Goal: Transaction & Acquisition: Purchase product/service

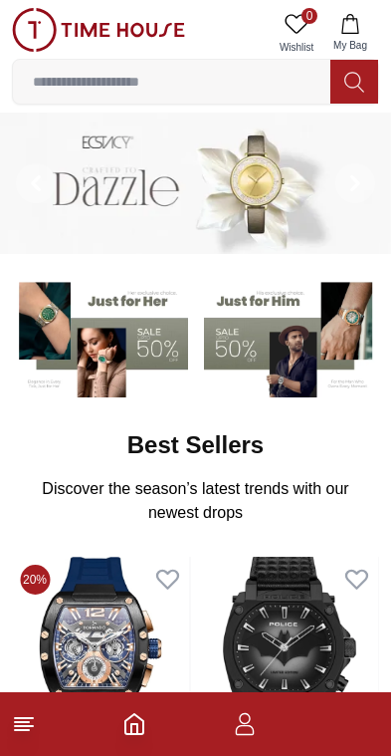
click at [179, 86] on input at bounding box center [172, 82] width 318 height 40
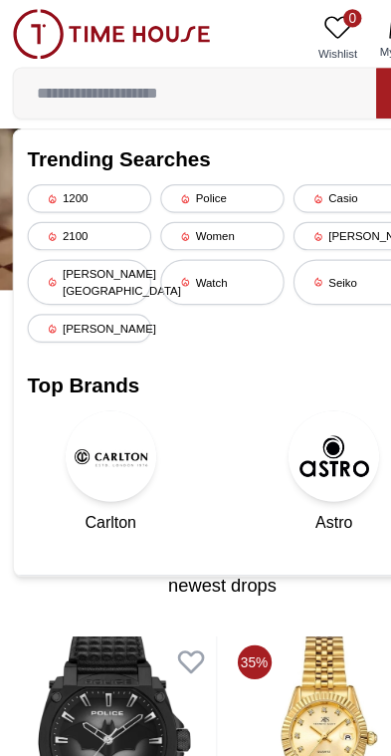
click at [200, 171] on div "Police" at bounding box center [195, 173] width 109 height 25
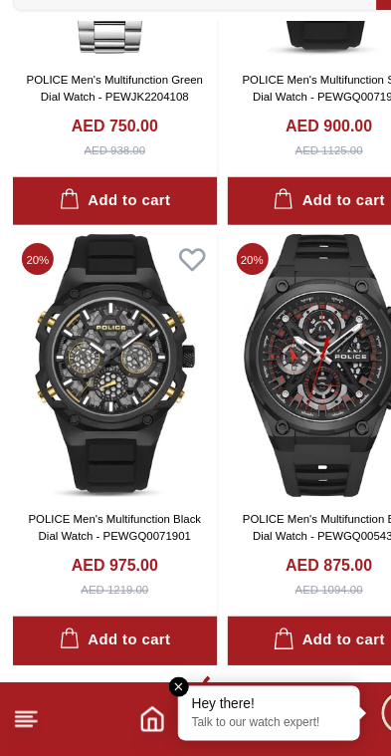
scroll to position [3563, 0]
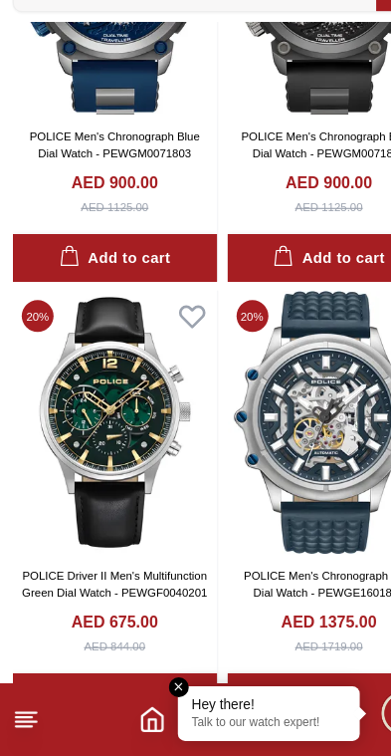
scroll to position [4556, 0]
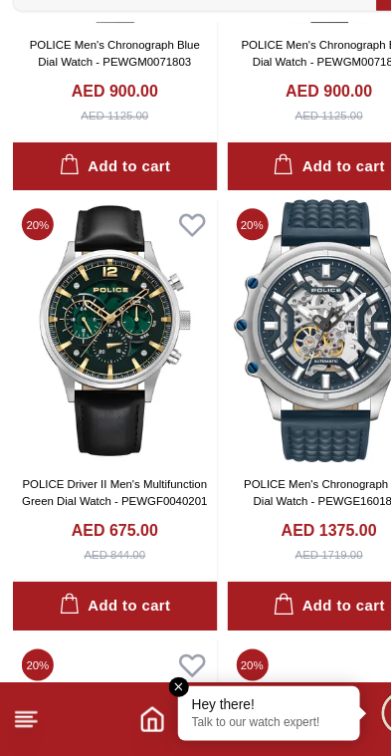
click at [96, 295] on img at bounding box center [101, 384] width 179 height 230
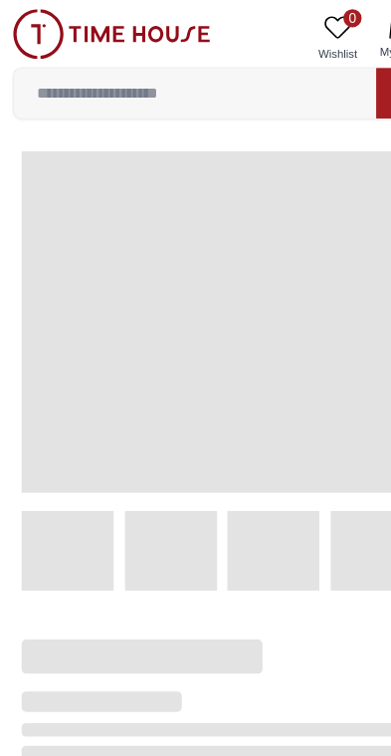
click at [96, 319] on span at bounding box center [196, 281] width 352 height 299
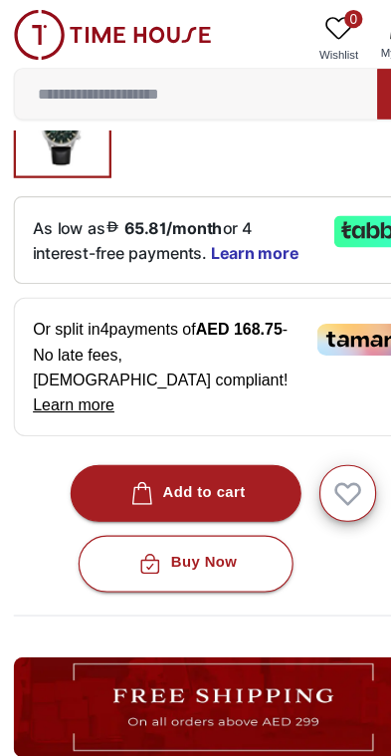
scroll to position [612, 0]
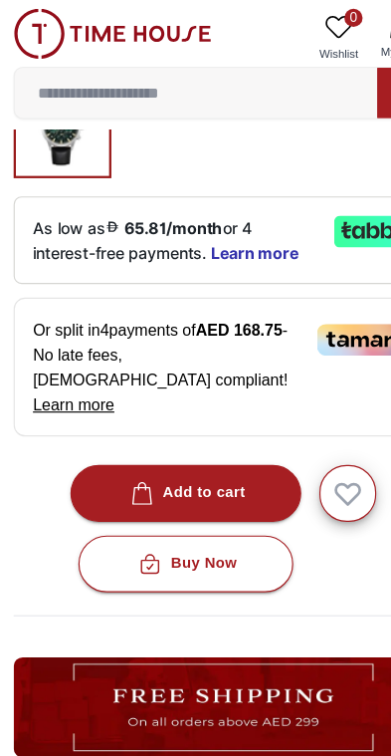
click at [203, 420] on div "Add to cart" at bounding box center [163, 431] width 105 height 23
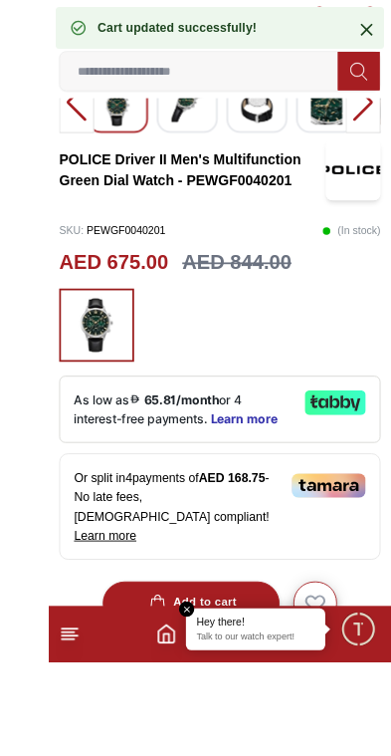
scroll to position [520, 0]
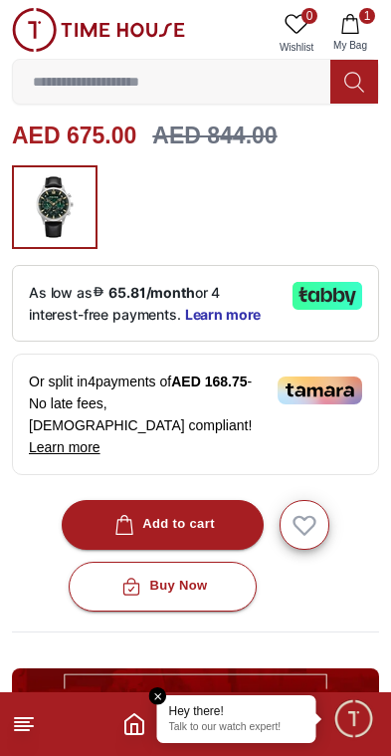
click at [363, 19] on span "1" at bounding box center [368, 16] width 16 height 16
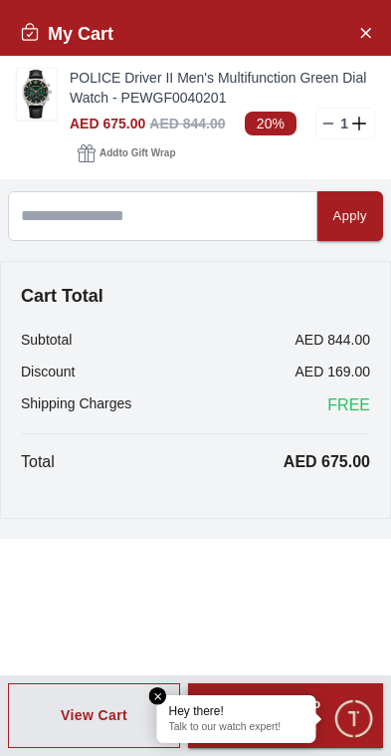
click at [357, 212] on div "Apply" at bounding box center [351, 216] width 34 height 23
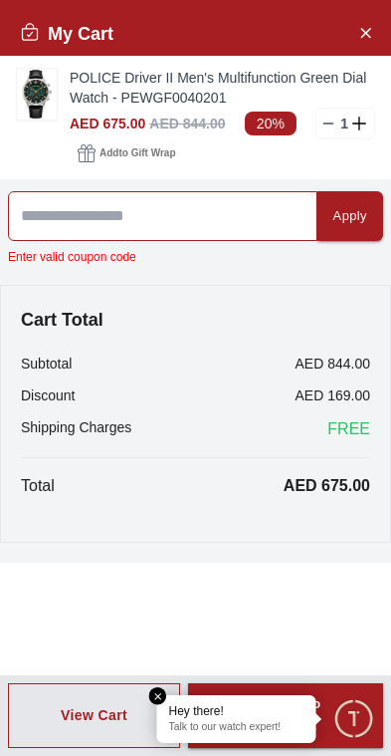
click at [168, 206] on input at bounding box center [163, 216] width 310 height 50
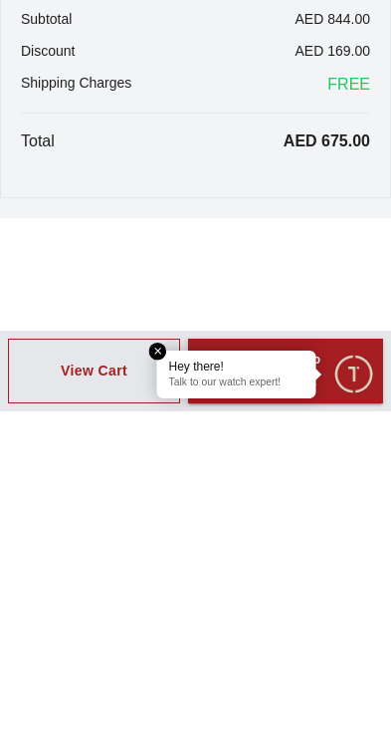
scroll to position [911, 0]
click at [256, 721] on p "Talk to our watch expert!" at bounding box center [236, 728] width 135 height 14
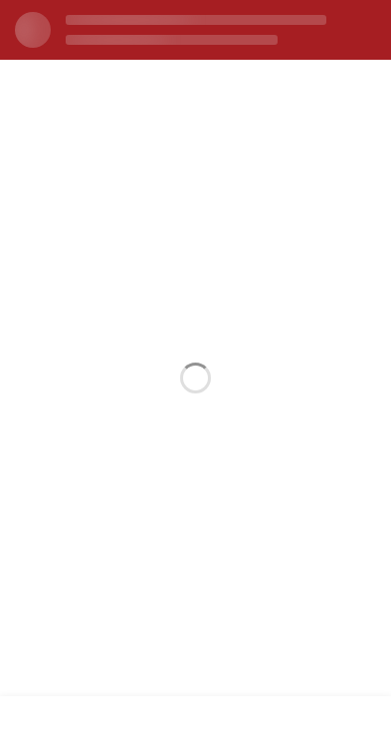
scroll to position [0, 0]
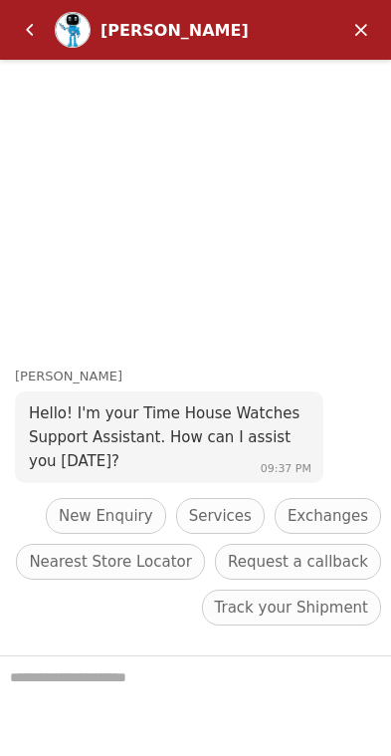
click at [146, 681] on textarea "We are here to help you" at bounding box center [195, 706] width 391 height 100
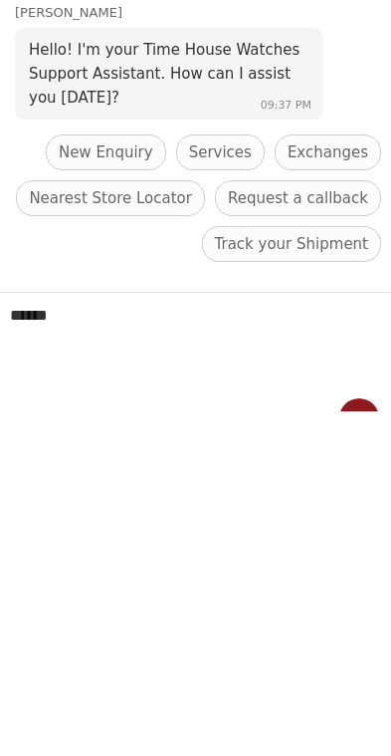
type textarea "******"
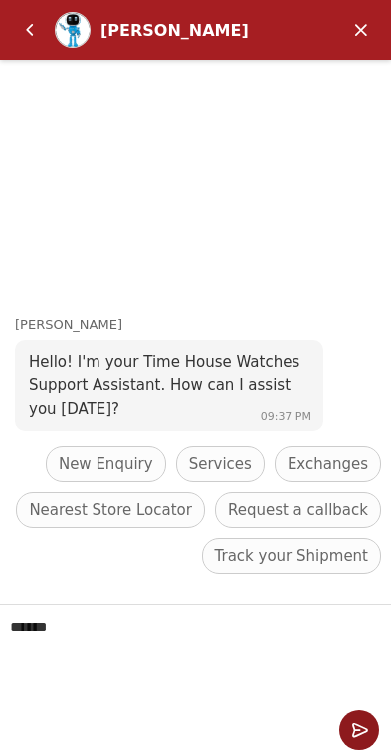
scroll to position [33, 0]
click at [367, 735] on em "Send" at bounding box center [360, 730] width 40 height 40
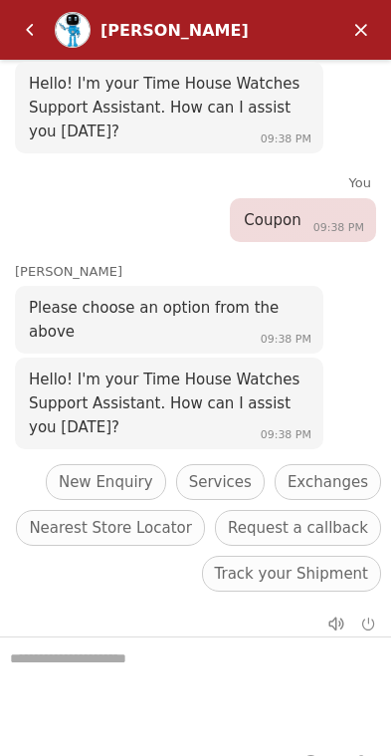
scroll to position [32, 0]
click at [225, 474] on span "Services" at bounding box center [220, 483] width 63 height 24
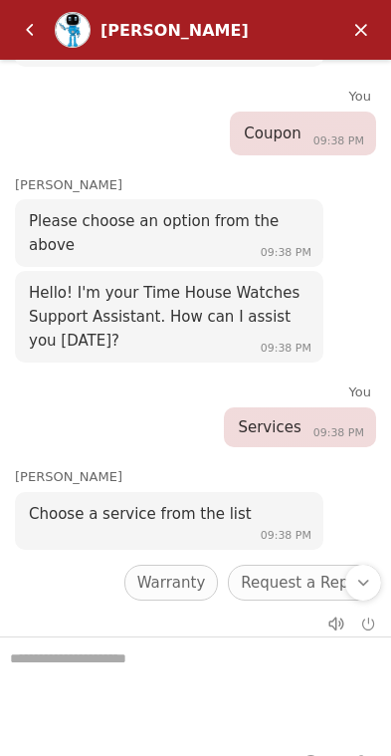
scroll to position [157, 0]
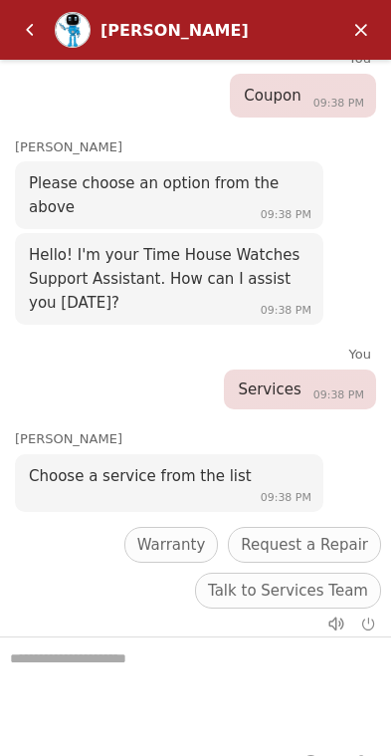
click at [315, 624] on span "Back to main menu" at bounding box center [295, 636] width 145 height 24
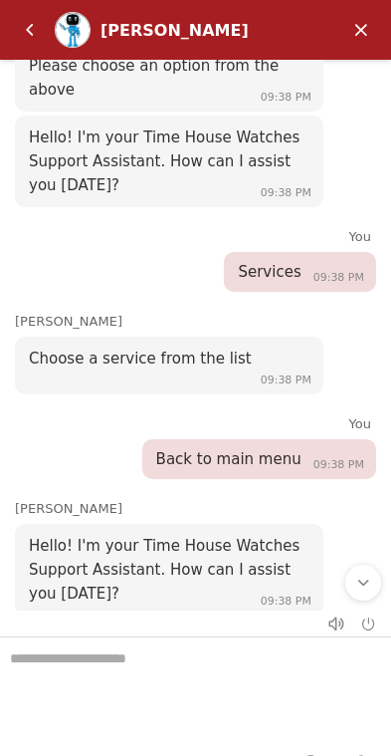
scroll to position [422, 0]
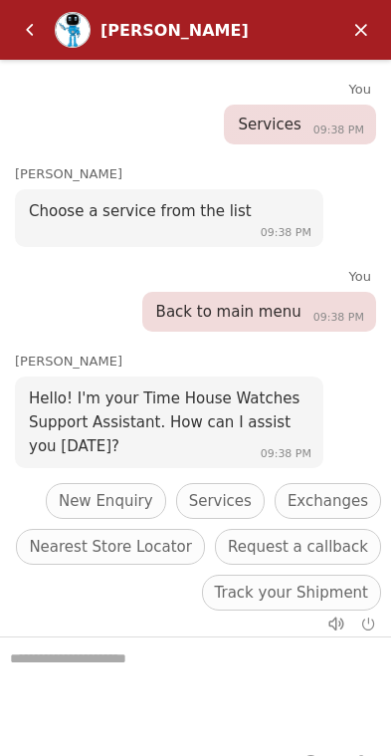
click at [129, 489] on span "New Enquiry" at bounding box center [106, 501] width 95 height 24
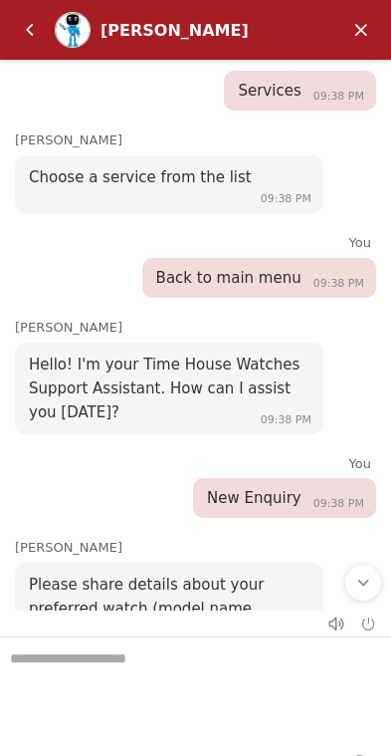
scroll to position [513, 0]
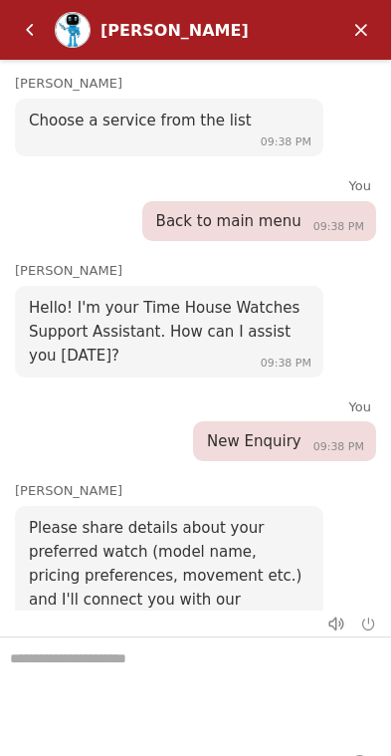
click at [176, 660] on textarea "We are here to help you" at bounding box center [195, 687] width 391 height 100
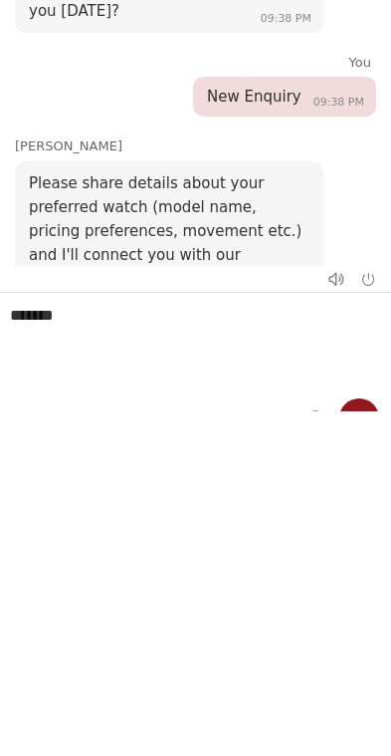
type textarea "******"
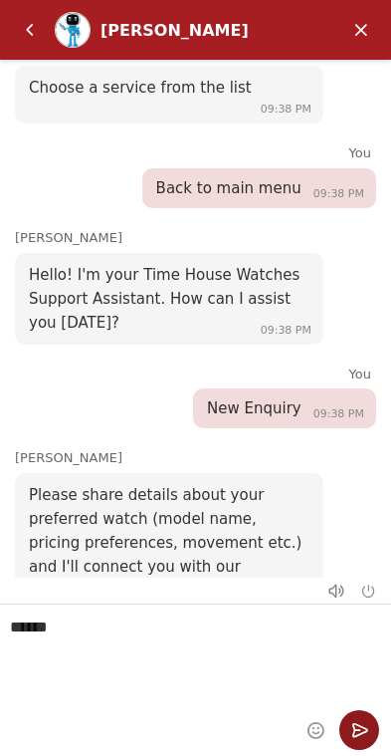
scroll to position [33, 0]
click at [364, 731] on em "Send" at bounding box center [360, 730] width 40 height 40
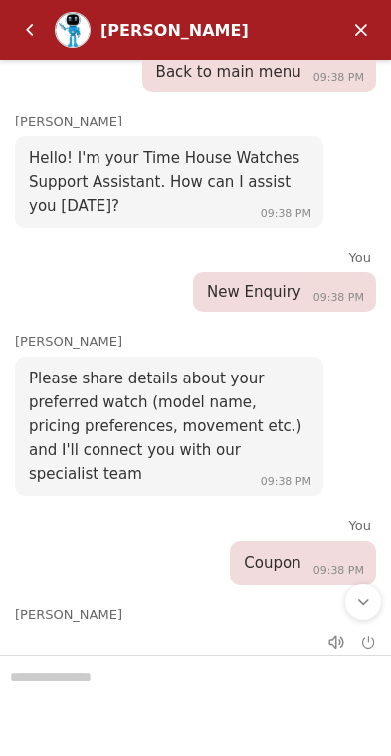
scroll to position [691, 0]
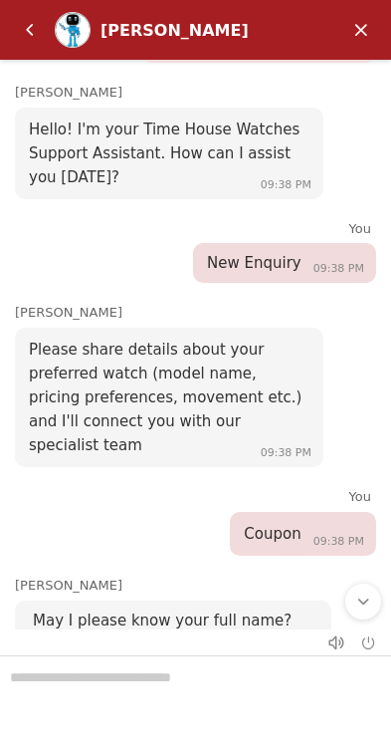
click at [147, 641] on input "Enter your name" at bounding box center [173, 659] width 249 height 36
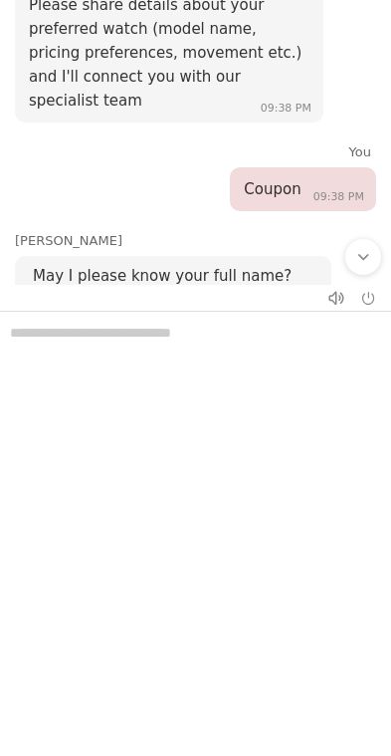
type input "****"
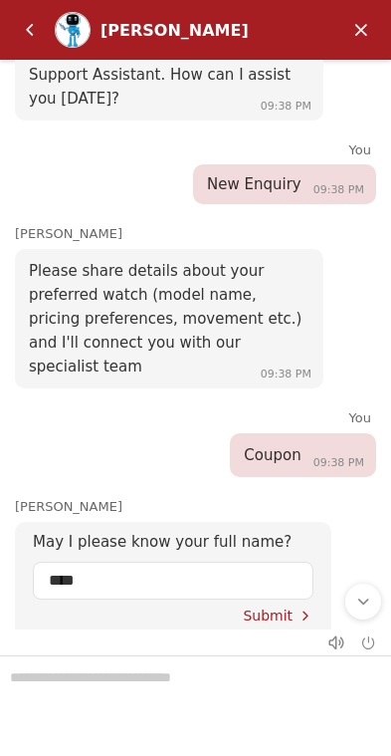
scroll to position [769, 0]
click at [279, 608] on span "Submit" at bounding box center [268, 616] width 50 height 16
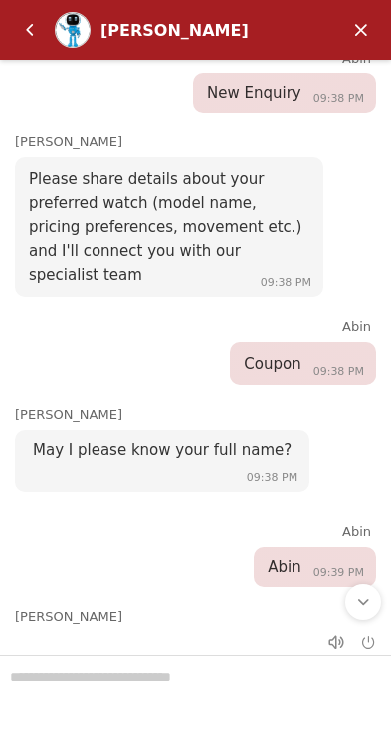
scroll to position [100, 0]
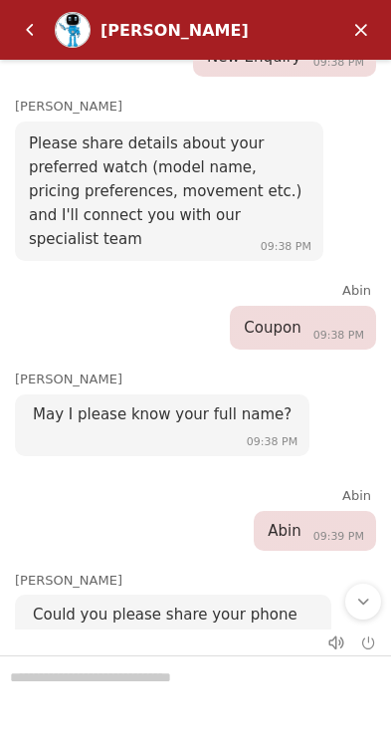
click at [78, 669] on em "Select country code" at bounding box center [84, 677] width 16 height 16
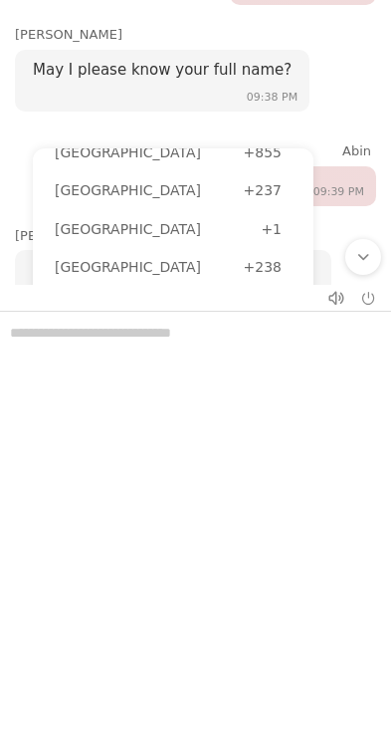
click at [239, 314] on input "Search" at bounding box center [182, 333] width 231 height 38
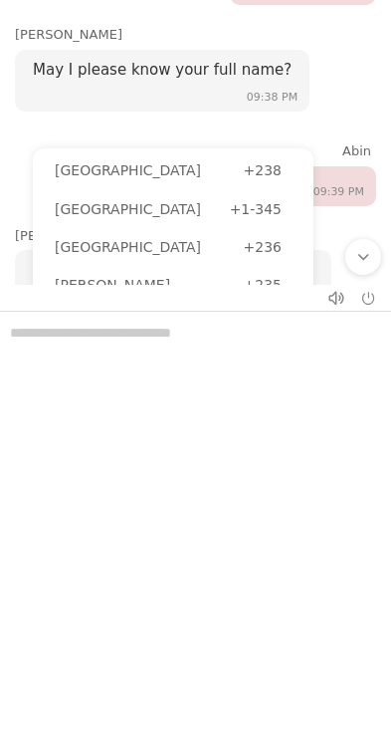
type input "***"
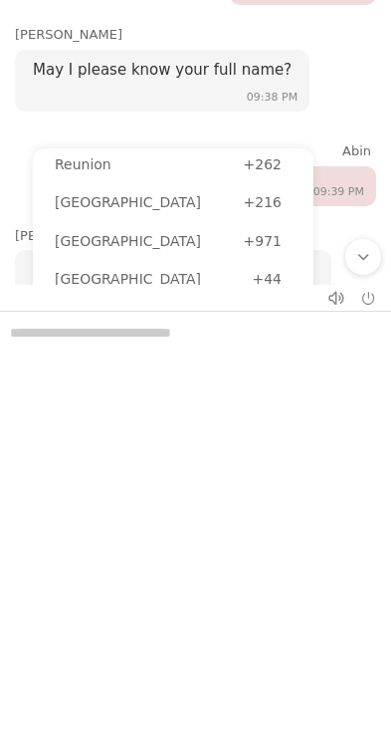
scroll to position [50, 0]
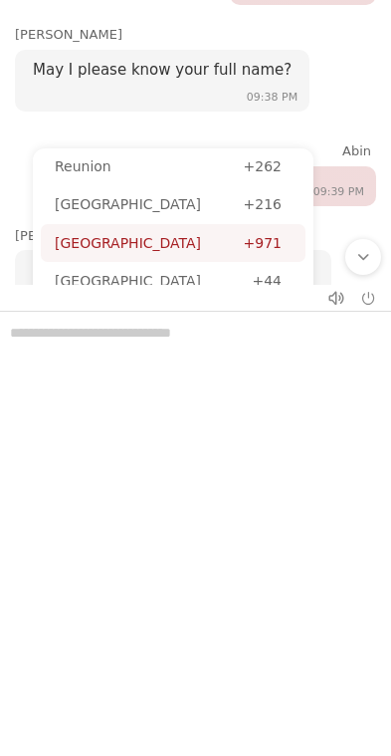
click at [291, 232] on div "+971" at bounding box center [268, 243] width 48 height 22
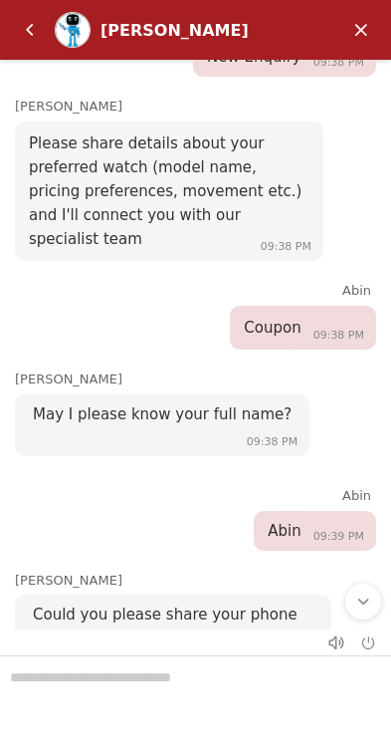
click at [219, 659] on input "Enter your phone number" at bounding box center [214, 677] width 166 height 36
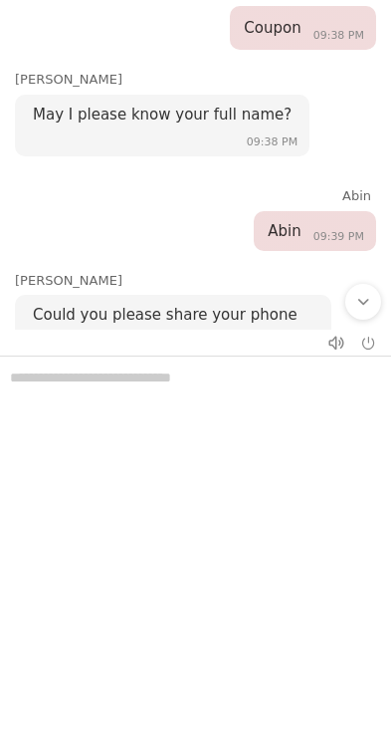
type input "*********"
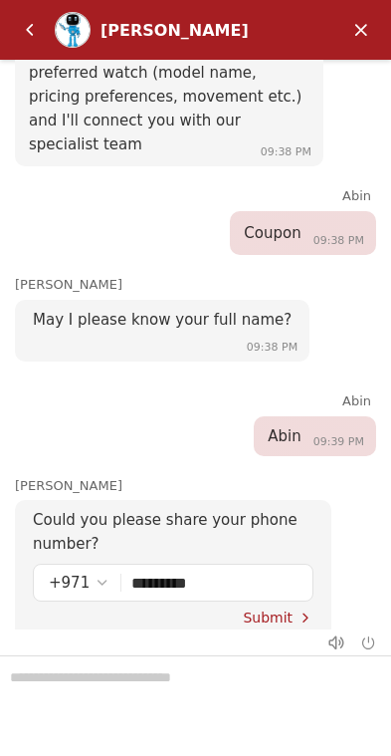
click at [283, 609] on span "Submit" at bounding box center [268, 617] width 50 height 16
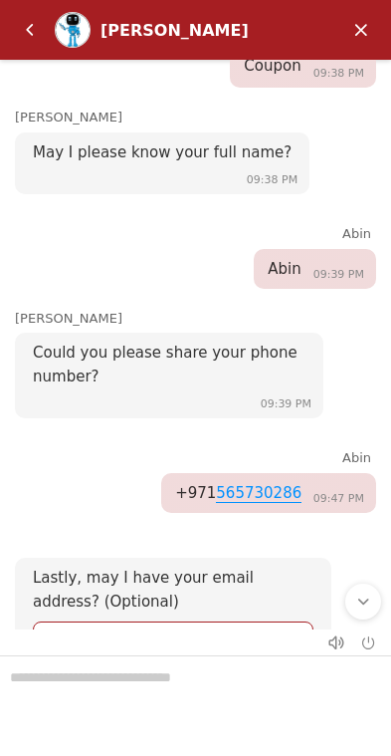
scroll to position [1215, 0]
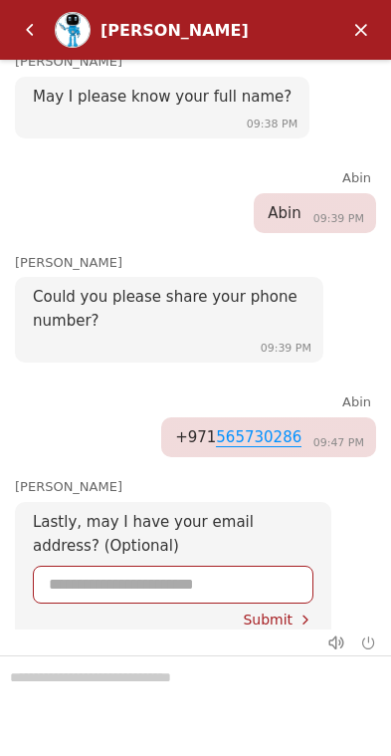
click at [243, 567] on input "Enter your Email address" at bounding box center [173, 585] width 249 height 36
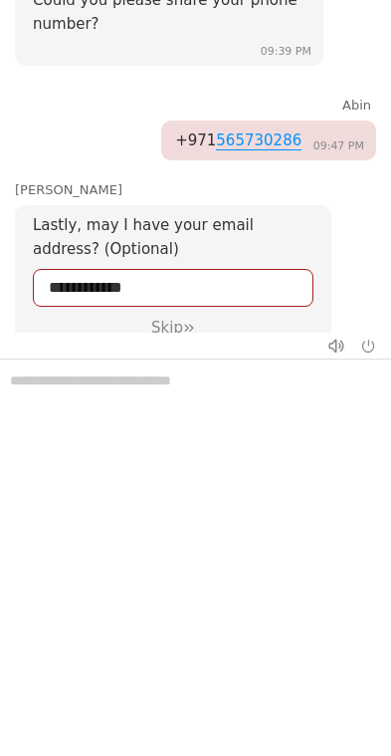
type input "**********"
click at [165, 319] on div "Skip" at bounding box center [173, 328] width 245 height 18
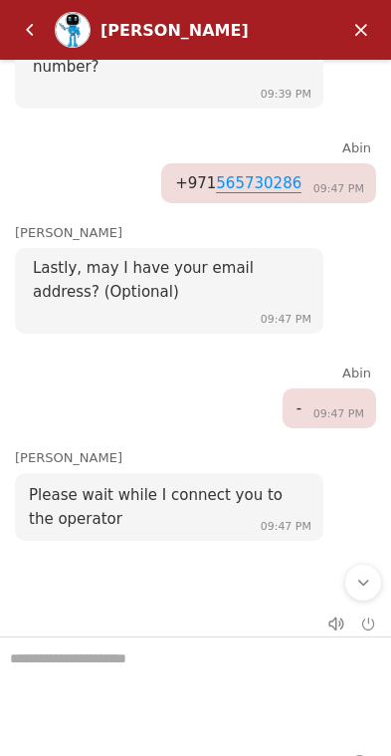
scroll to position [1573, 0]
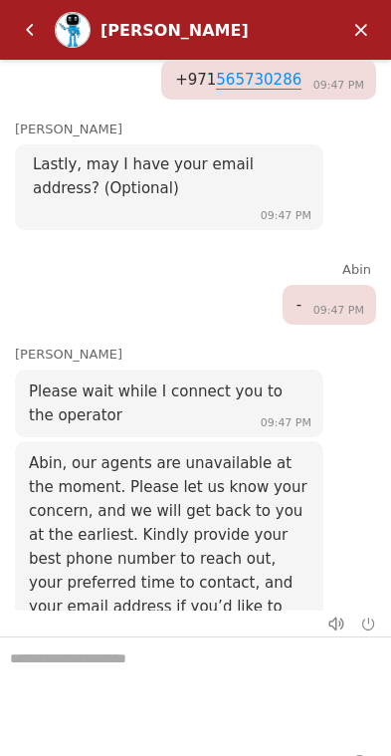
click at [28, 39] on em "Back" at bounding box center [30, 30] width 40 height 40
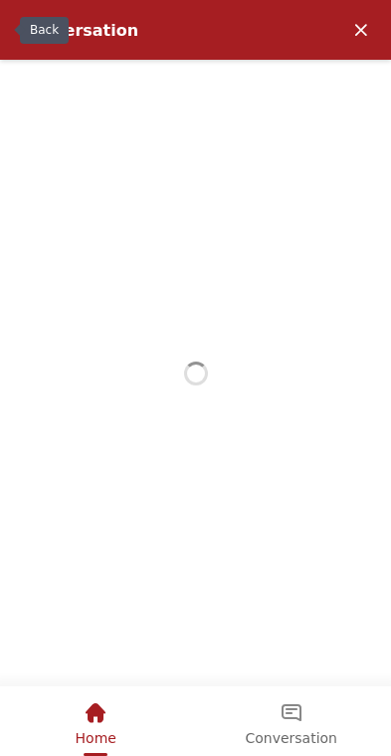
click at [374, 23] on em "Minimize" at bounding box center [362, 30] width 40 height 40
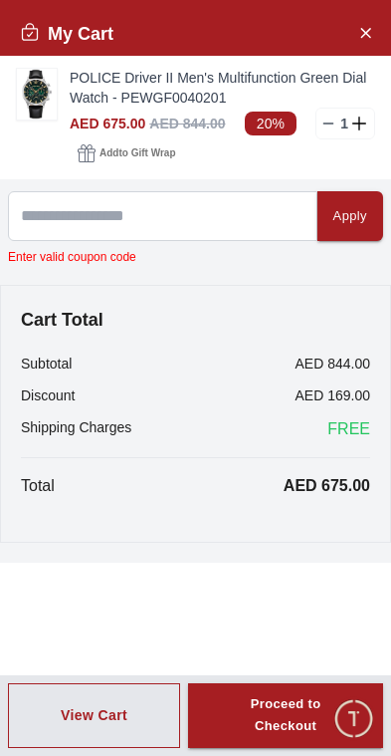
click at [115, 262] on div "Enter valid coupon code" at bounding box center [195, 257] width 375 height 16
click at [64, 260] on div "Enter valid coupon code" at bounding box center [195, 257] width 375 height 16
click at [156, 140] on button "Add to Gift Wrap" at bounding box center [127, 153] width 114 height 28
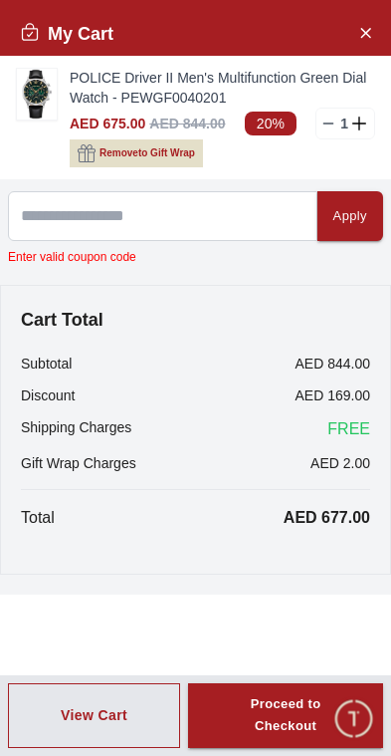
click at [158, 155] on span "Remove to Gift Wrap" at bounding box center [148, 153] width 96 height 20
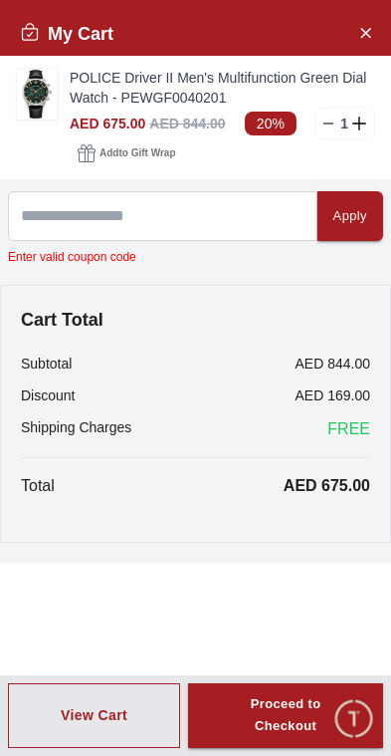
click at [304, 718] on div "Proceed to Checkout" at bounding box center [285, 716] width 123 height 46
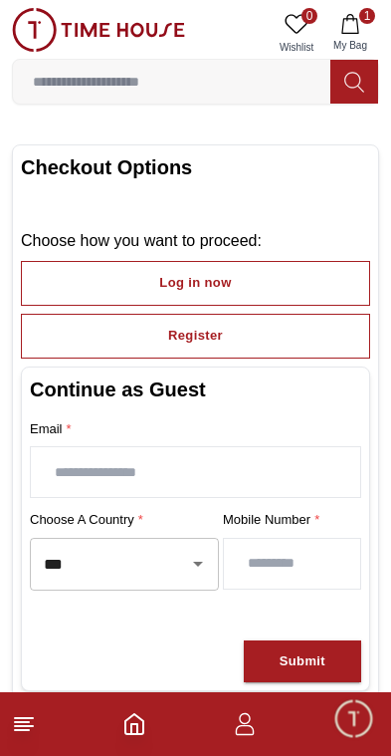
click at [273, 342] on button "Register" at bounding box center [196, 336] width 350 height 45
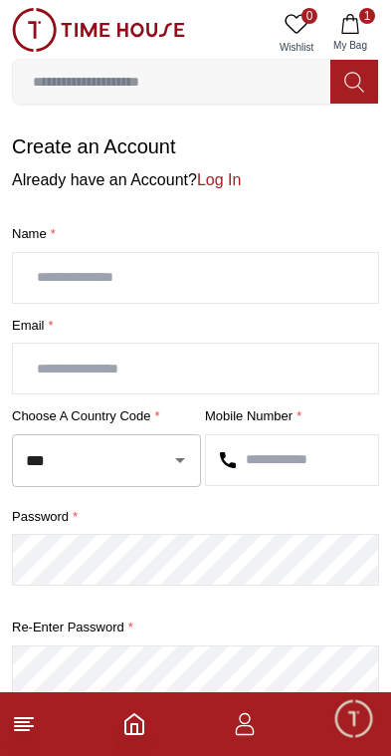
click at [280, 278] on input "text" at bounding box center [195, 278] width 365 height 50
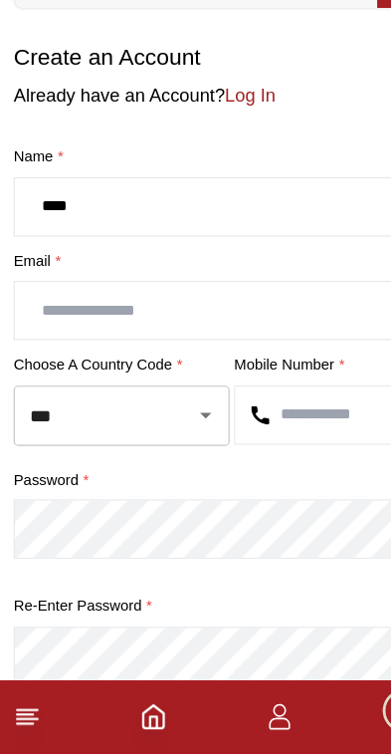
type input "****"
click at [220, 344] on input "text" at bounding box center [195, 369] width 365 height 50
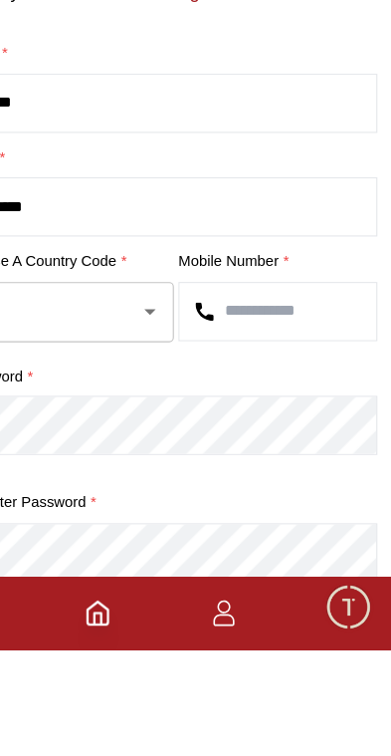
type input "******"
click at [239, 435] on input "text" at bounding box center [292, 460] width 172 height 50
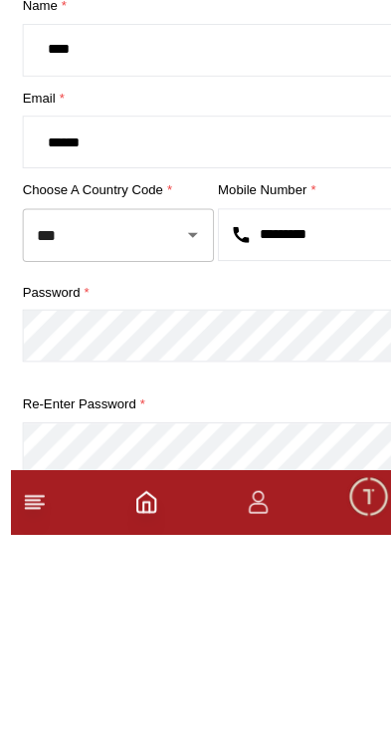
scroll to position [171, 0]
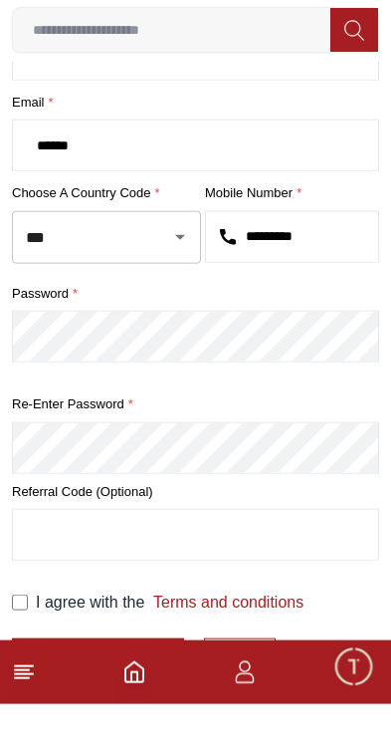
type input "*********"
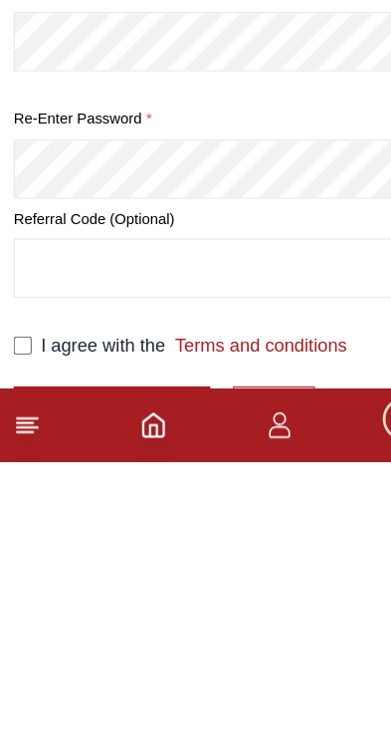
scroll to position [372, 0]
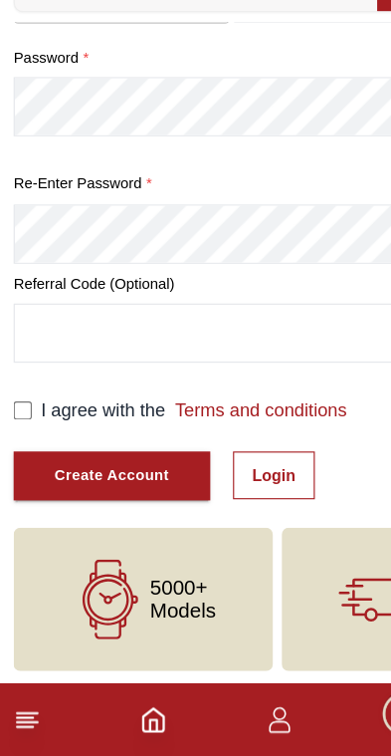
click at [71, 499] on div "Create Account" at bounding box center [98, 510] width 101 height 23
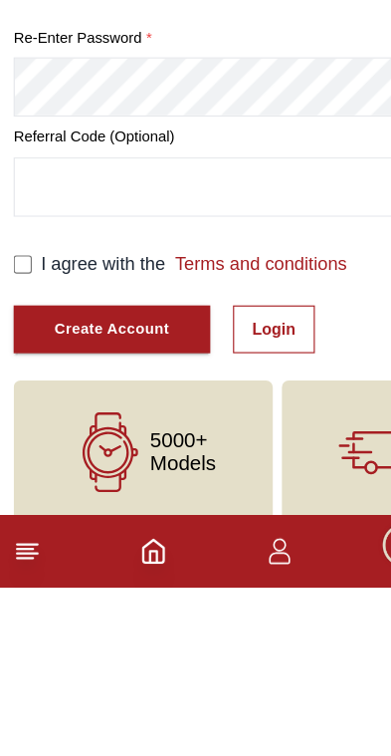
click at [141, 519] on div "Create Account" at bounding box center [98, 530] width 101 height 23
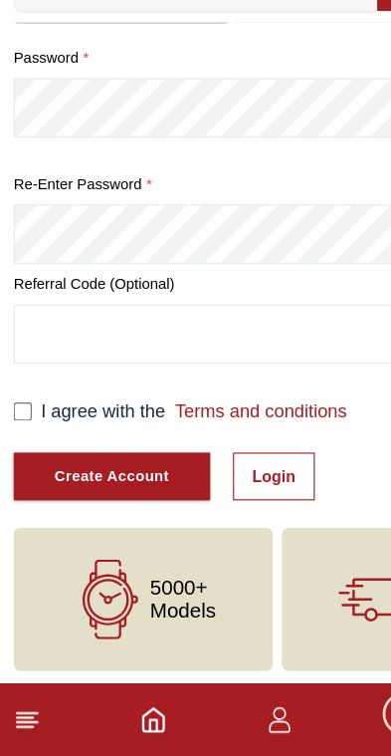
scroll to position [392, 0]
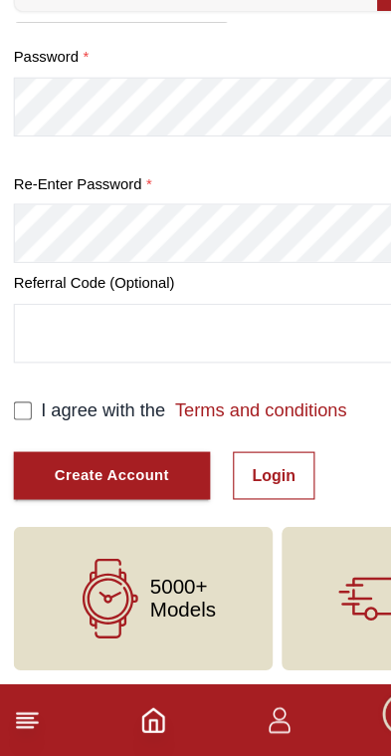
click at [71, 499] on div "Create Account" at bounding box center [98, 510] width 101 height 23
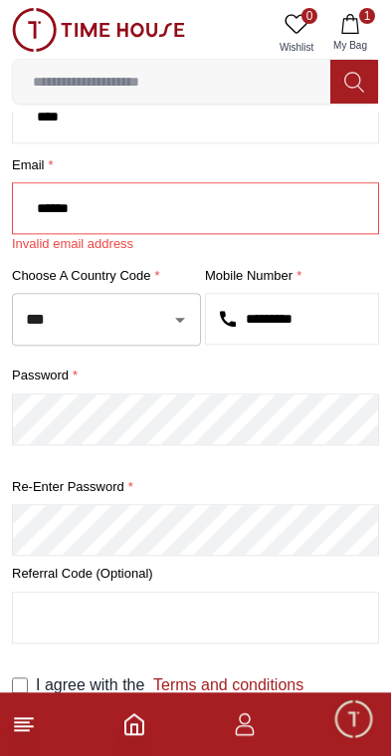
scroll to position [160, 0]
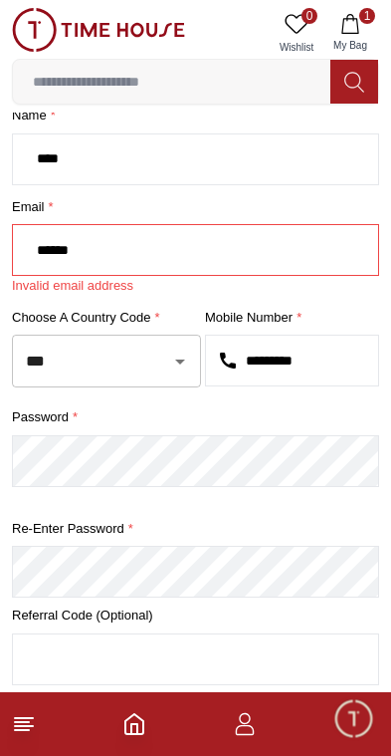
click at [74, 246] on input "******" at bounding box center [195, 250] width 365 height 50
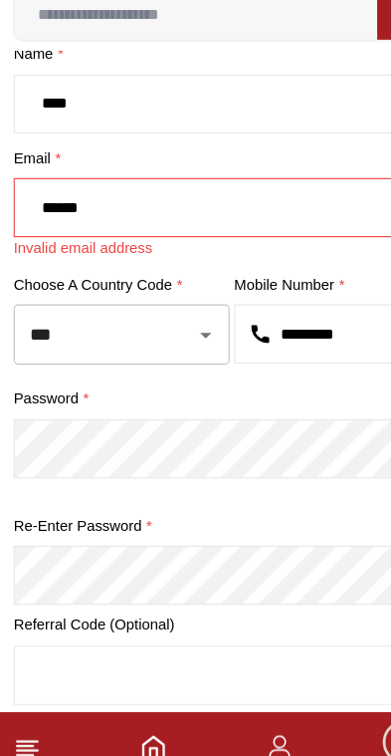
click at [64, 135] on input "****" at bounding box center [195, 160] width 365 height 50
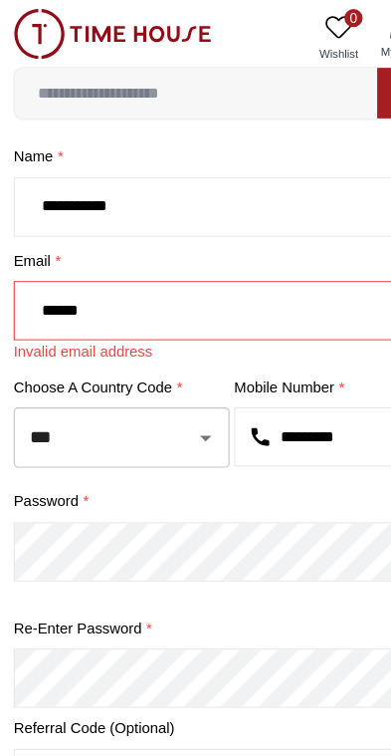
type input "**********"
click at [219, 280] on input "******" at bounding box center [195, 272] width 365 height 50
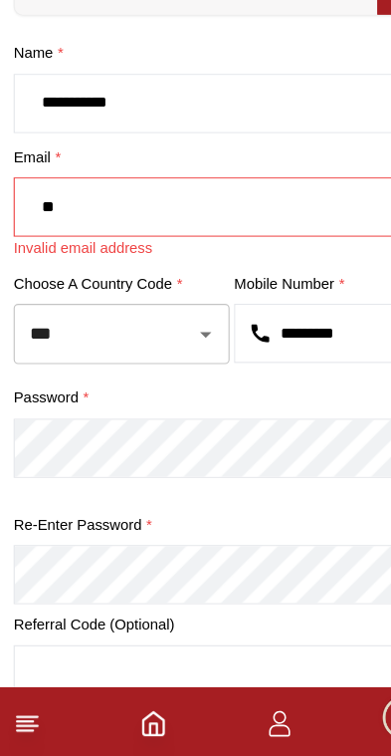
type input "*"
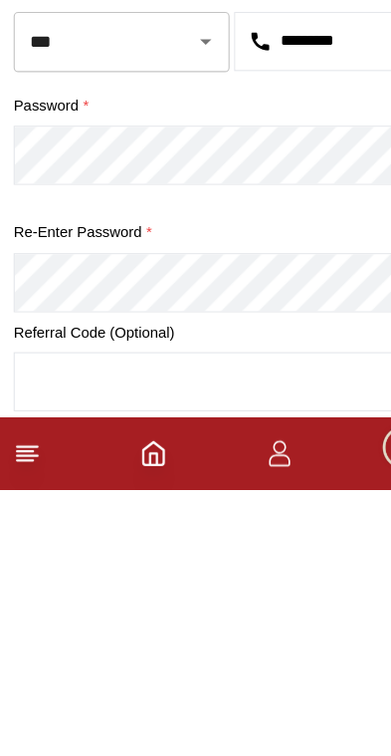
type input "**********"
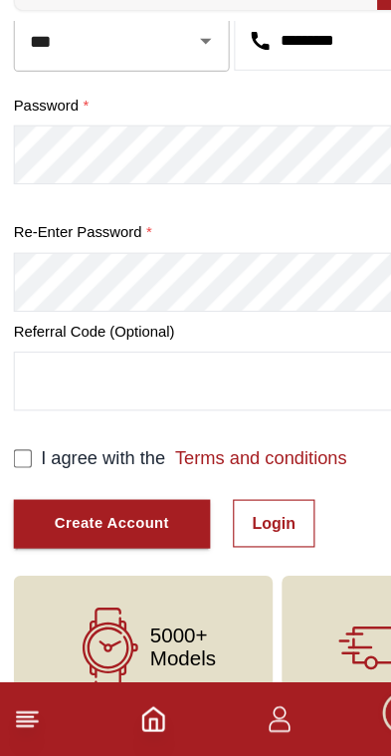
scroll to position [373, 0]
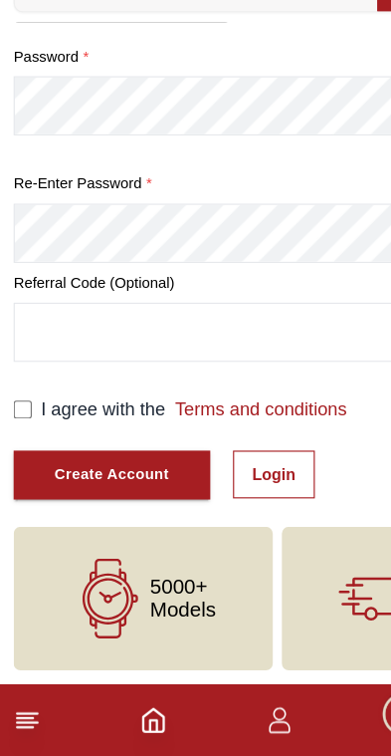
click at [70, 498] on div "Create Account" at bounding box center [98, 509] width 101 height 23
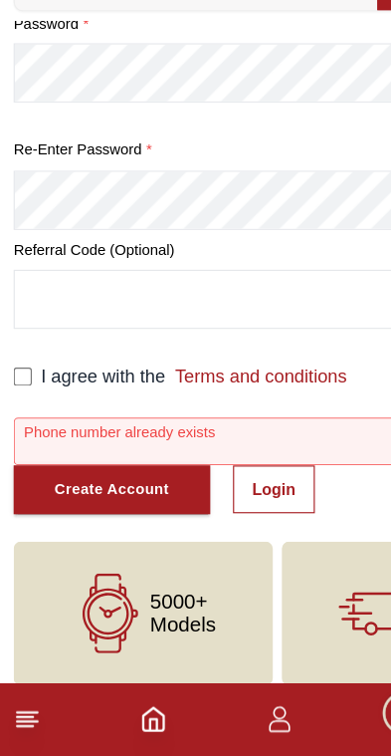
scroll to position [404, 0]
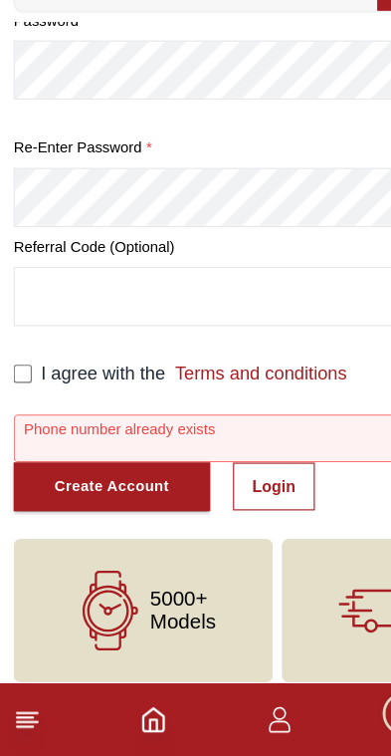
click at [251, 499] on link "Login" at bounding box center [240, 520] width 72 height 42
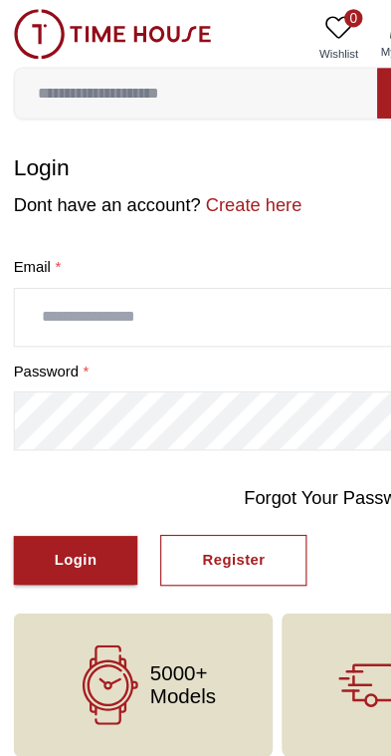
click at [250, 281] on input "text" at bounding box center [195, 278] width 365 height 50
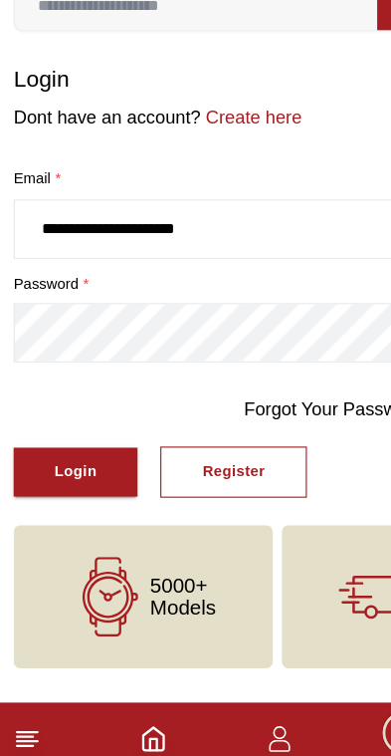
type input "**********"
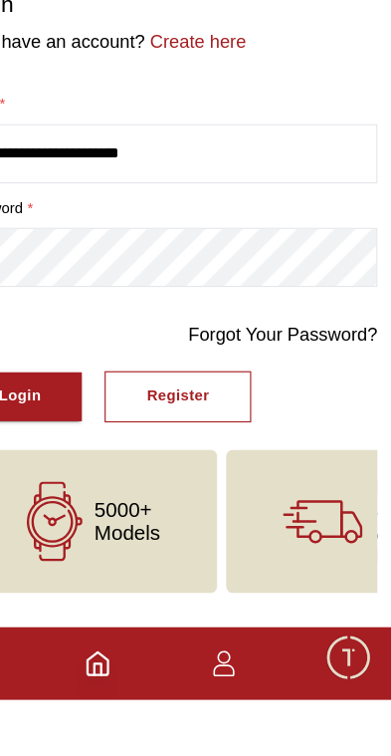
click at [291, 424] on link "Forgot Your Password?" at bounding box center [296, 436] width 165 height 24
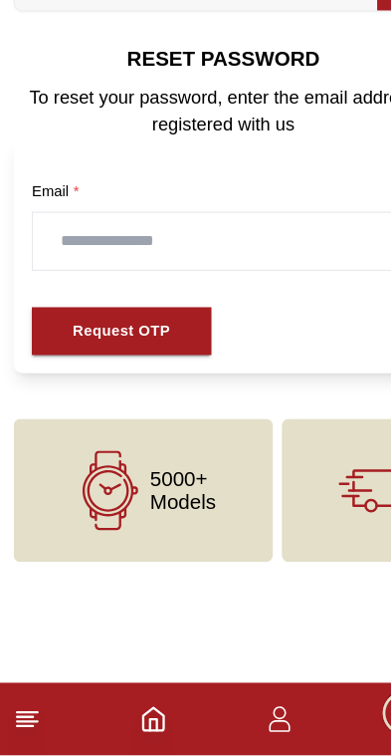
click at [214, 281] on input "text" at bounding box center [196, 306] width 334 height 50
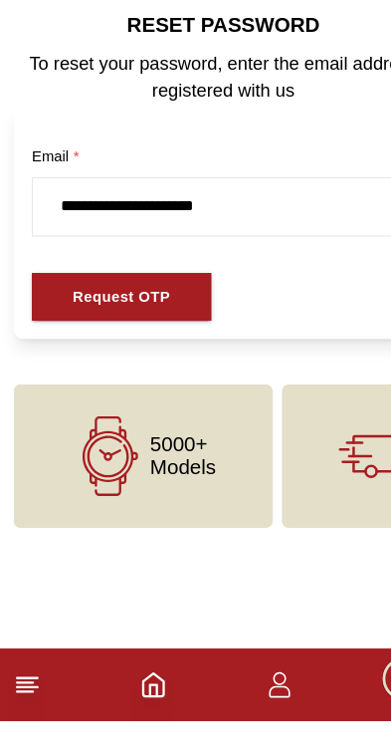
click at [131, 373] on div "Request OTP" at bounding box center [107, 384] width 86 height 23
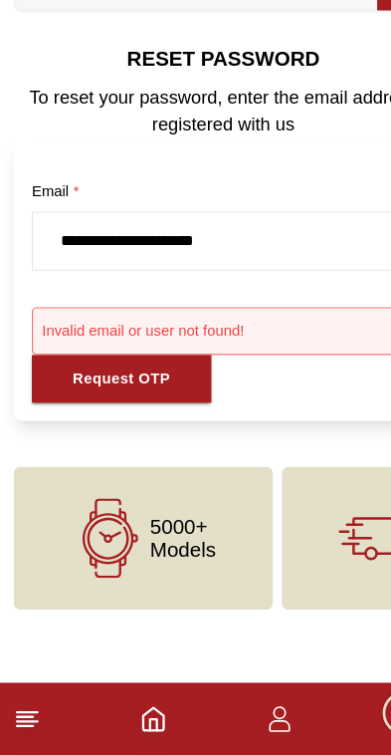
scroll to position [0, 36]
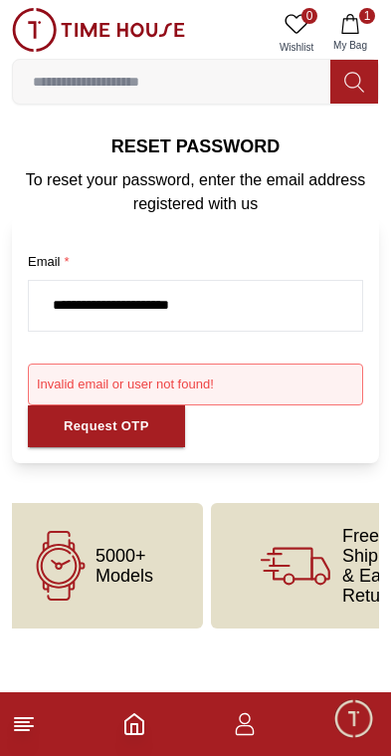
click at [266, 310] on input "**********" at bounding box center [196, 306] width 334 height 50
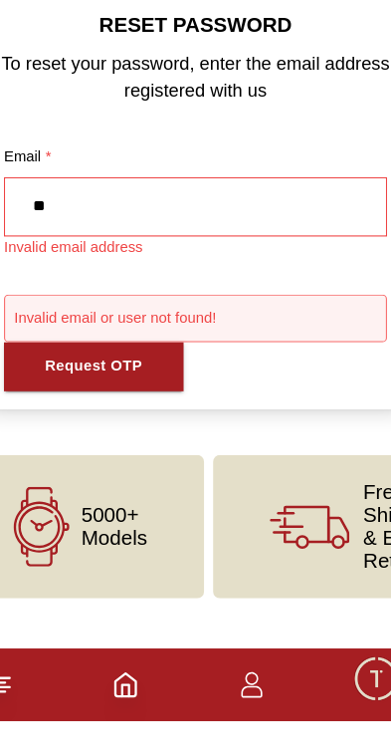
type input "*"
click at [253, 281] on input "text" at bounding box center [196, 306] width 334 height 50
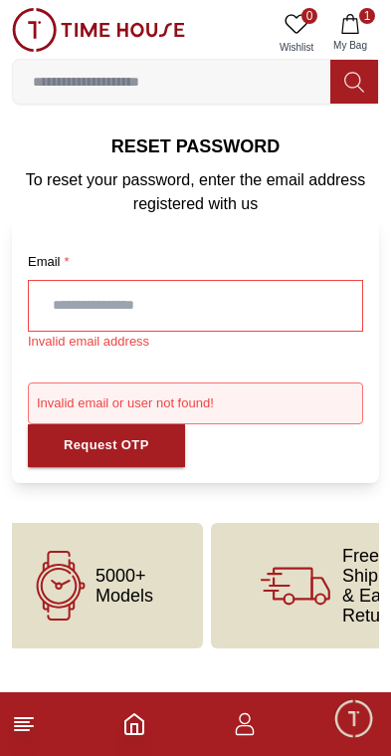
click at [363, 24] on button "1 My Bag" at bounding box center [351, 33] width 58 height 51
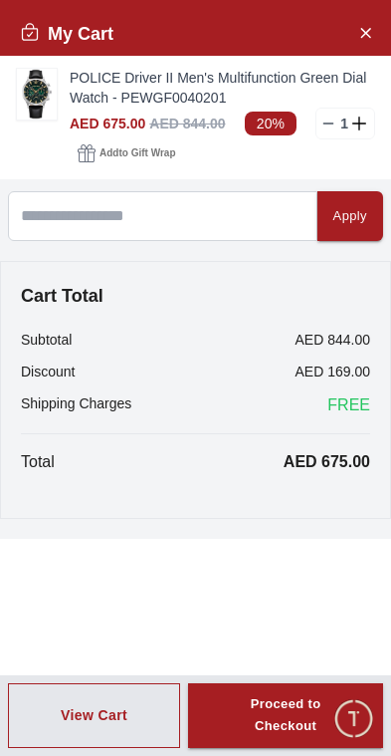
click at [295, 721] on div "Proceed to Checkout" at bounding box center [285, 716] width 123 height 46
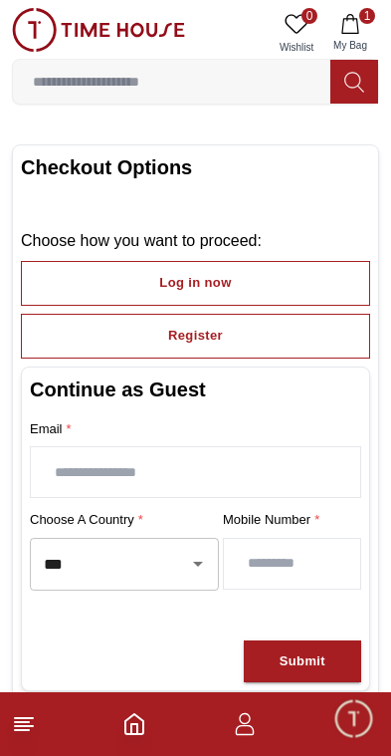
click at [259, 471] on input "text" at bounding box center [196, 472] width 330 height 50
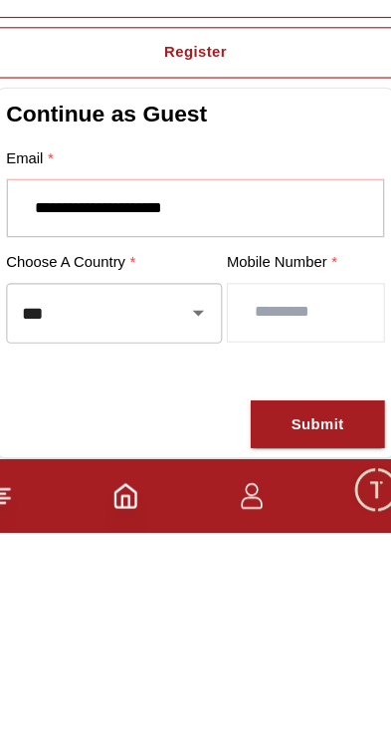
type input "**********"
click at [271, 539] on input "number" at bounding box center [292, 564] width 136 height 50
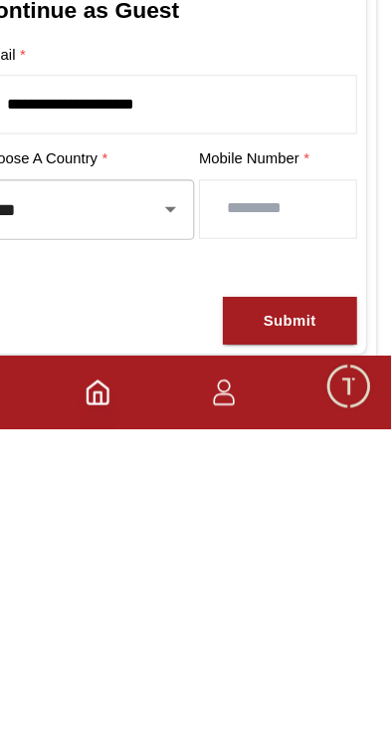
type input "*********"
click at [296, 640] on button "Submit" at bounding box center [303, 661] width 118 height 43
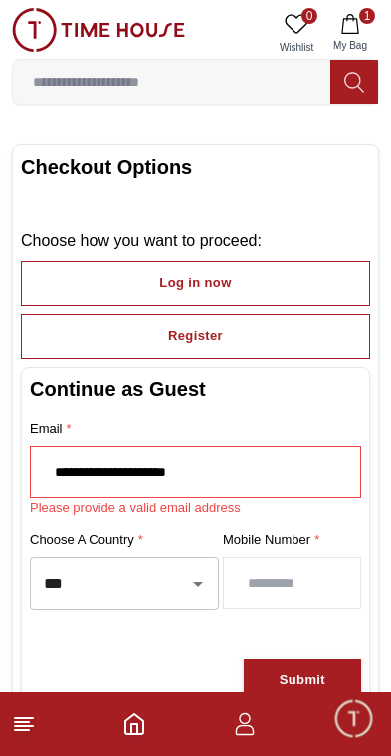
click at [289, 334] on button "Register" at bounding box center [196, 336] width 350 height 45
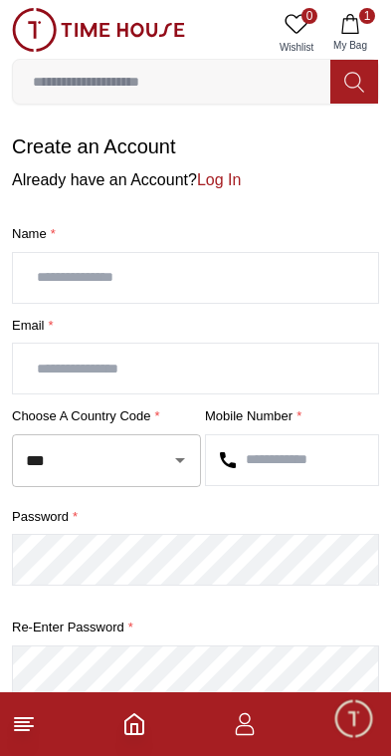
click at [200, 278] on input "text" at bounding box center [195, 278] width 365 height 50
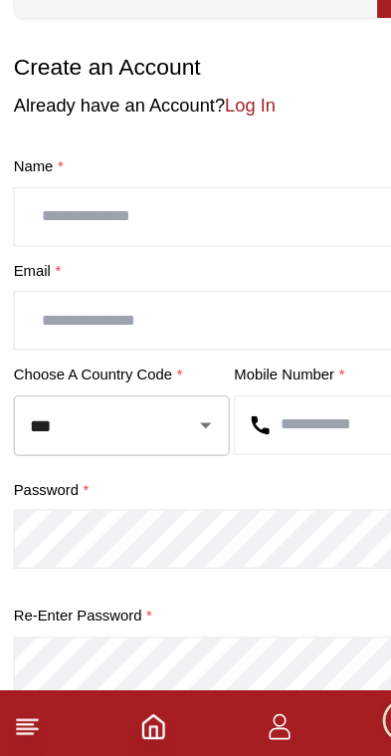
click at [229, 171] on link "Log In" at bounding box center [219, 179] width 44 height 17
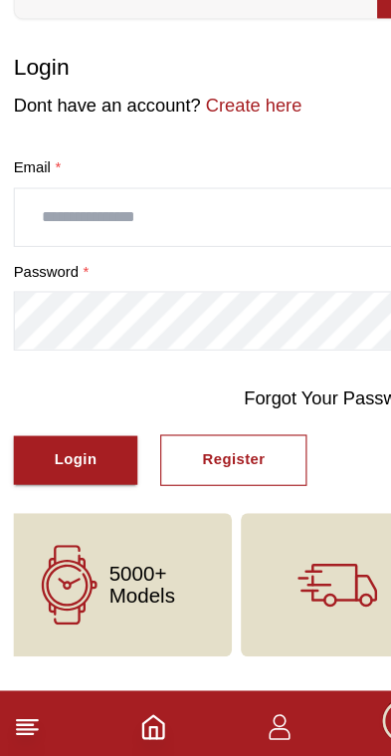
click at [198, 253] on input "text" at bounding box center [195, 278] width 365 height 50
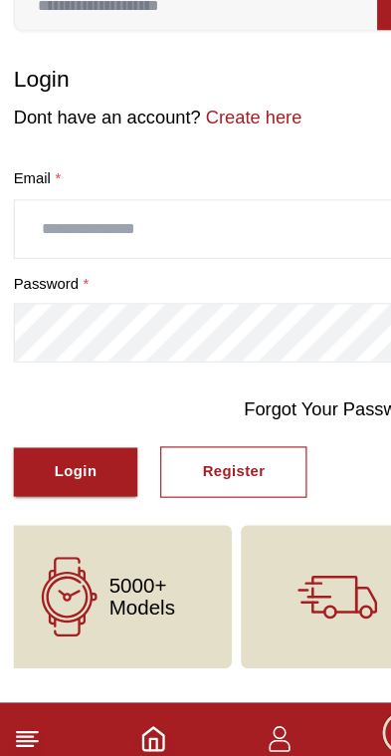
type input "*"
type input "**********"
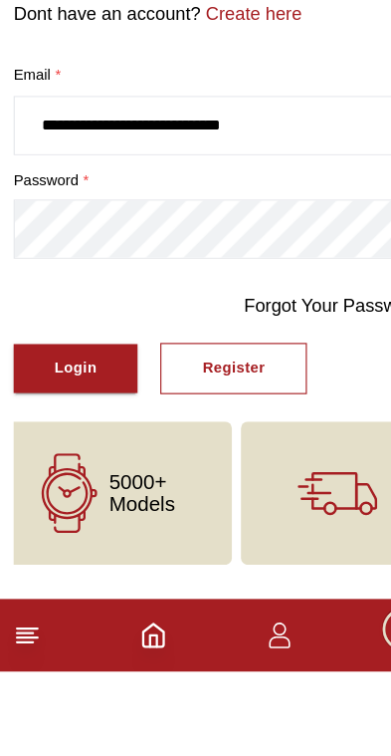
click at [75, 479] on div "Login" at bounding box center [66, 490] width 37 height 23
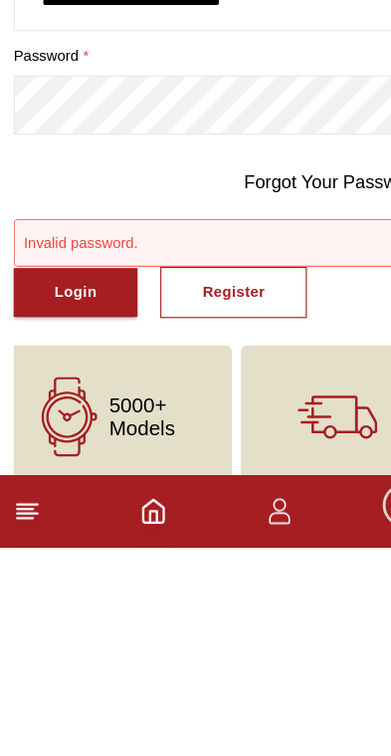
click at [87, 511] on button "Login" at bounding box center [66, 532] width 109 height 43
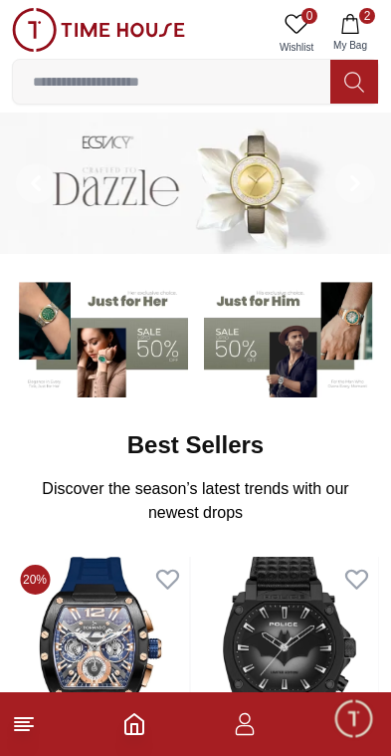
click at [237, 337] on img at bounding box center [292, 336] width 176 height 122
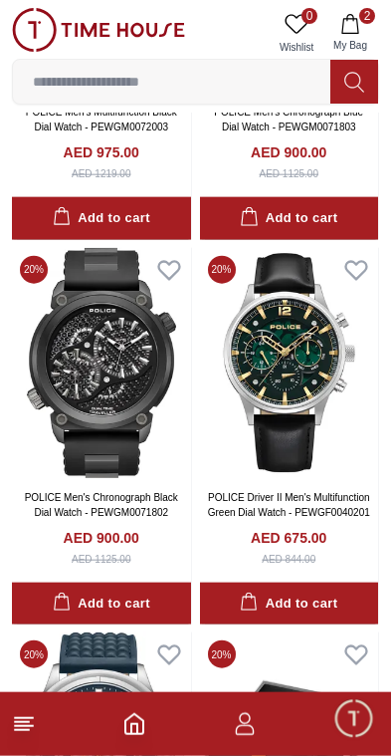
scroll to position [3040, 0]
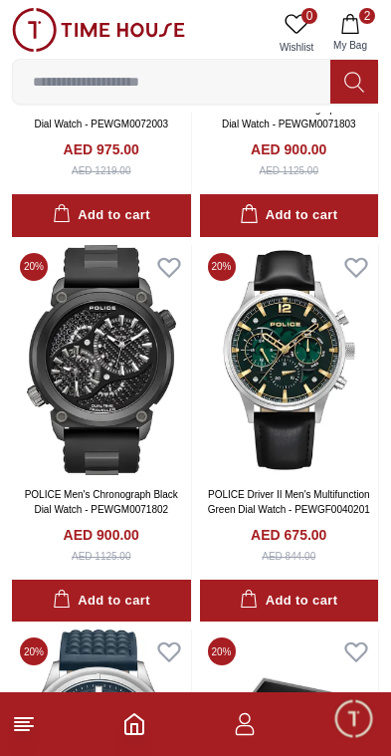
click at [296, 358] on img at bounding box center [289, 360] width 179 height 230
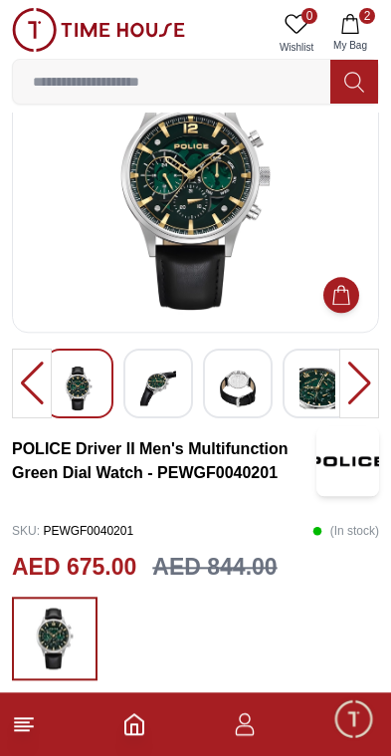
click at [350, 32] on icon "button" at bounding box center [351, 24] width 20 height 20
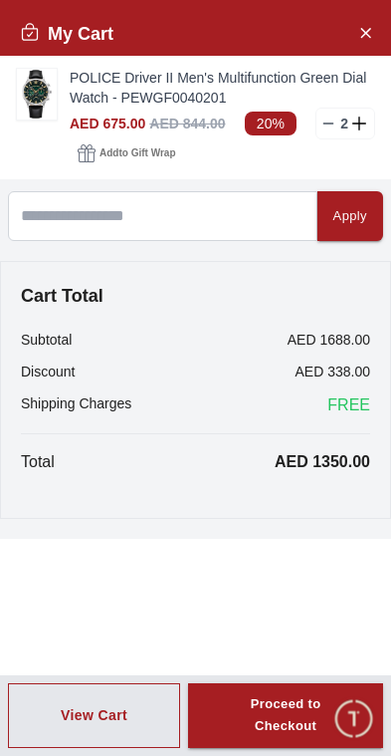
click at [327, 120] on icon at bounding box center [329, 124] width 16 height 16
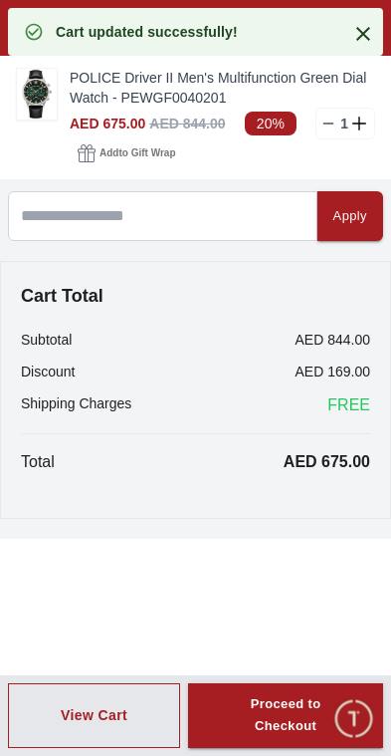
click at [359, 215] on div "Apply" at bounding box center [351, 216] width 34 height 23
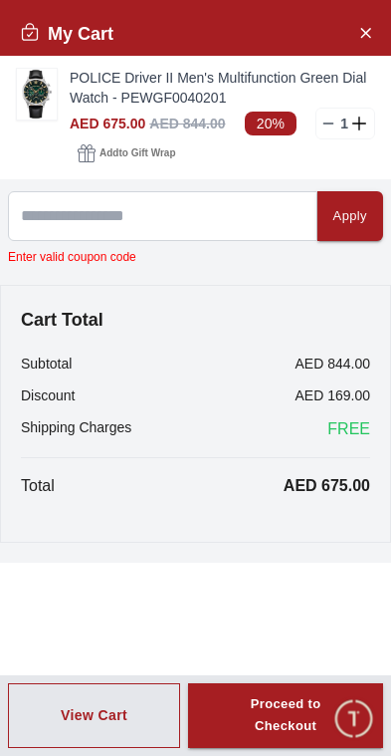
click at [358, 216] on div "Apply" at bounding box center [351, 216] width 34 height 23
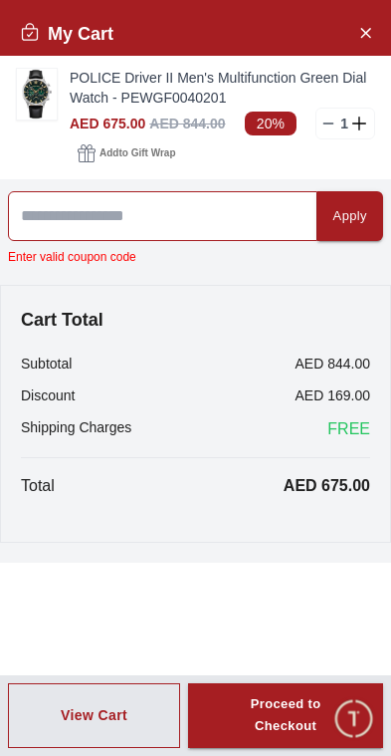
click at [180, 230] on input at bounding box center [163, 216] width 310 height 50
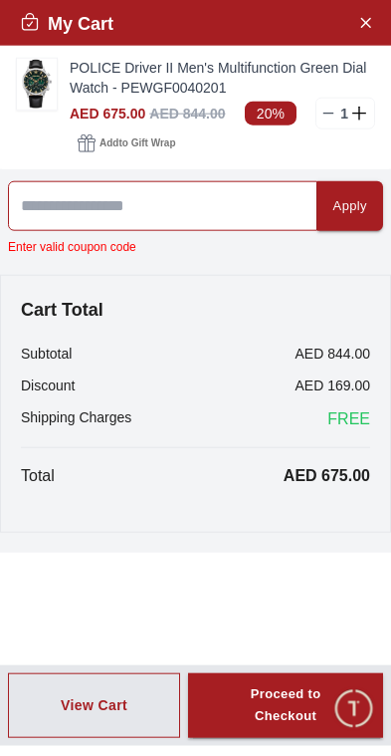
click at [214, 208] on input at bounding box center [163, 216] width 310 height 50
click at [220, 207] on input at bounding box center [163, 216] width 310 height 50
click at [199, 203] on input at bounding box center [163, 216] width 310 height 50
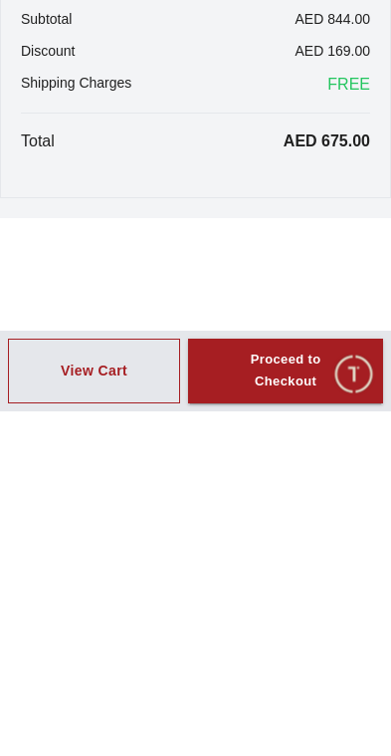
scroll to position [659, 0]
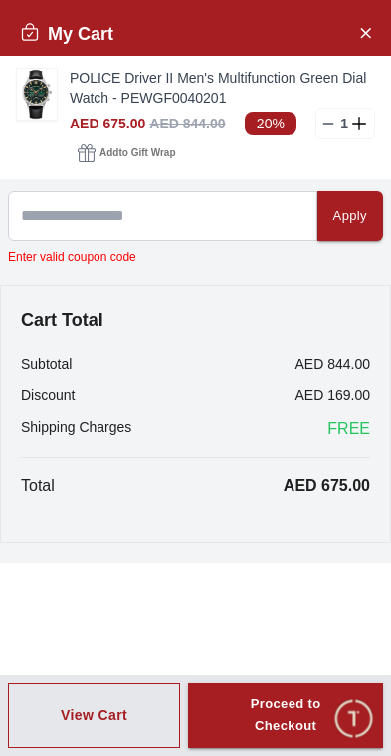
click at [302, 716] on div "Proceed to Checkout" at bounding box center [285, 716] width 123 height 46
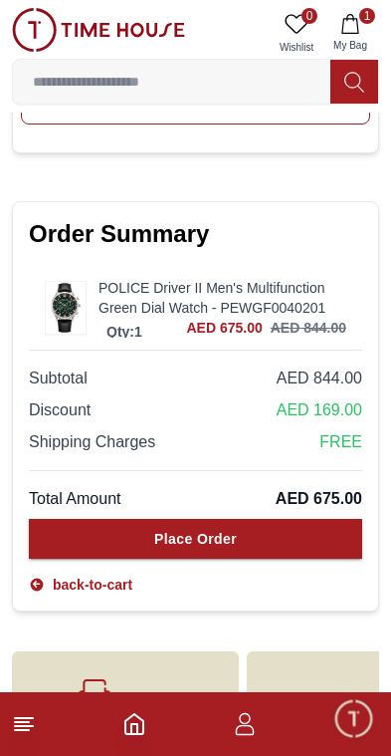
scroll to position [1217, 0]
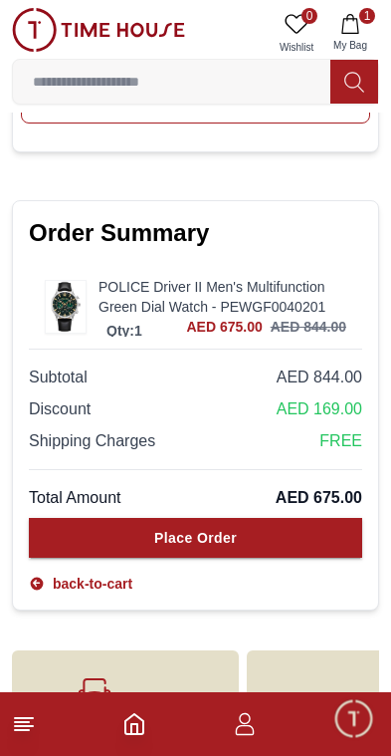
click at [294, 537] on button "Place Order" at bounding box center [196, 538] width 334 height 40
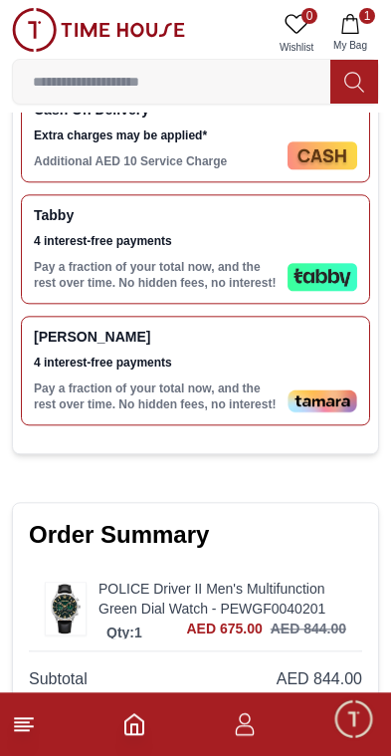
scroll to position [909, 0]
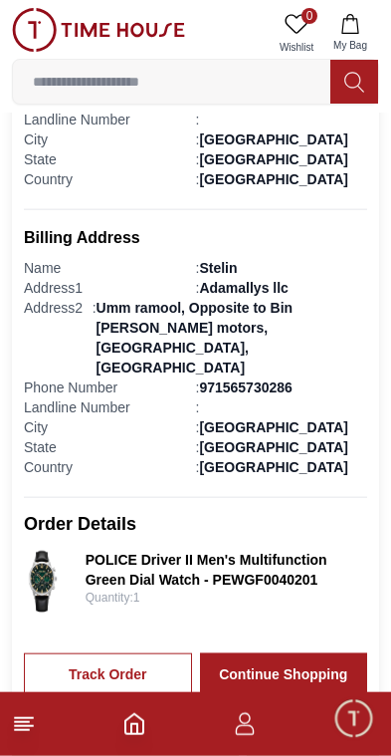
scroll to position [644, 0]
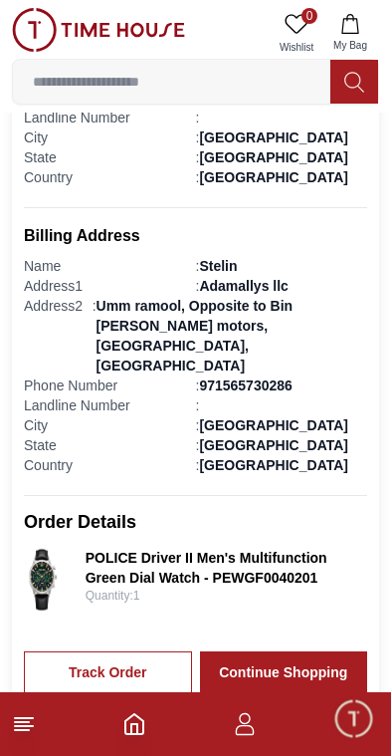
click at [137, 651] on link "Track Order" at bounding box center [108, 672] width 168 height 42
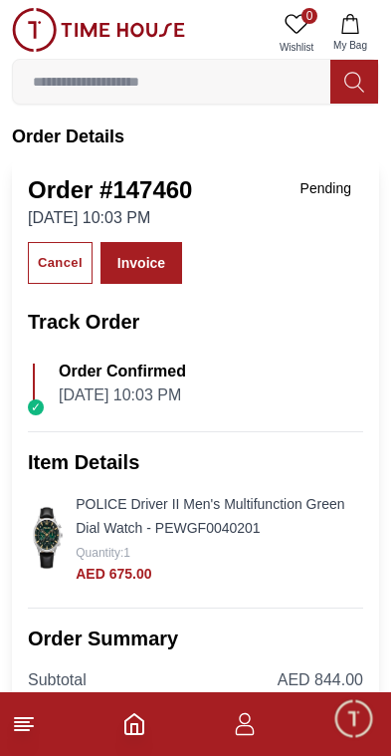
scroll to position [9, 0]
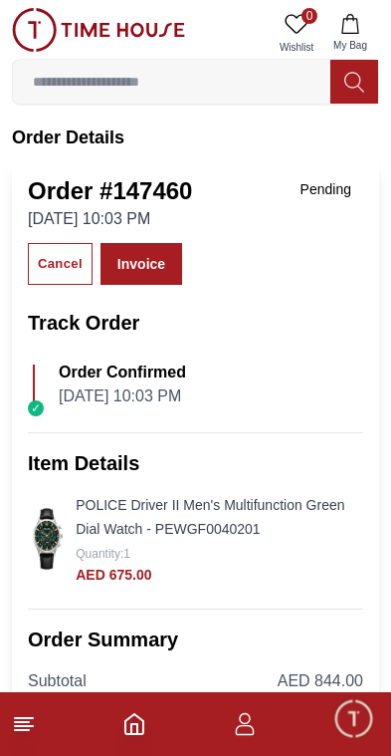
click at [125, 266] on link "Invoice" at bounding box center [142, 264] width 82 height 42
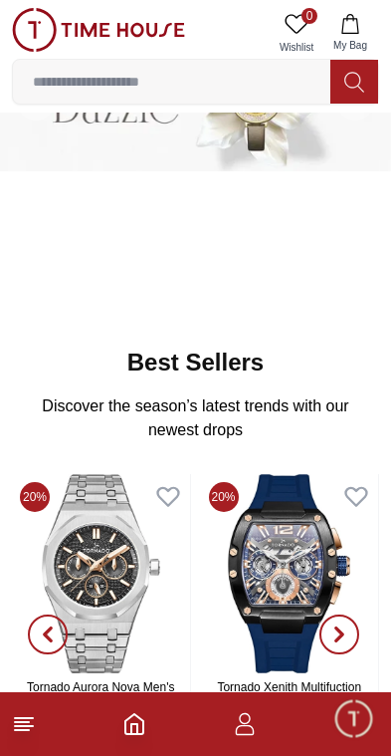
scroll to position [57, 0]
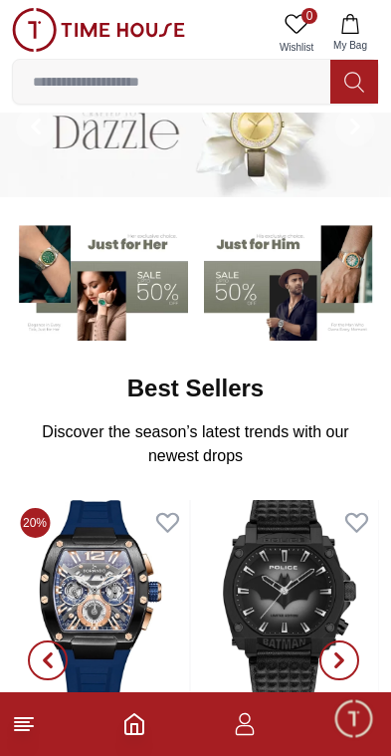
click at [106, 299] on img at bounding box center [100, 279] width 176 height 122
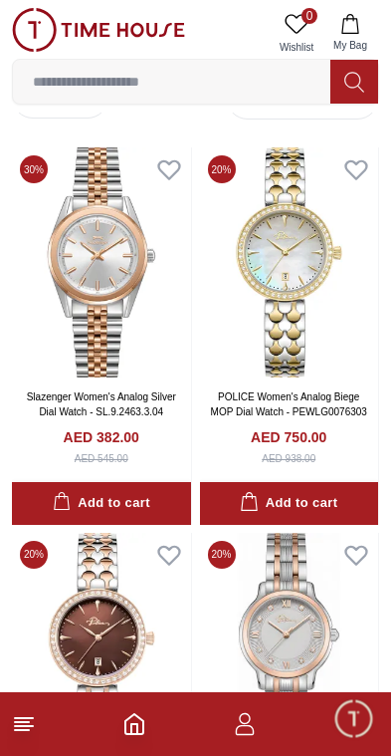
click at [236, 77] on input at bounding box center [172, 82] width 318 height 40
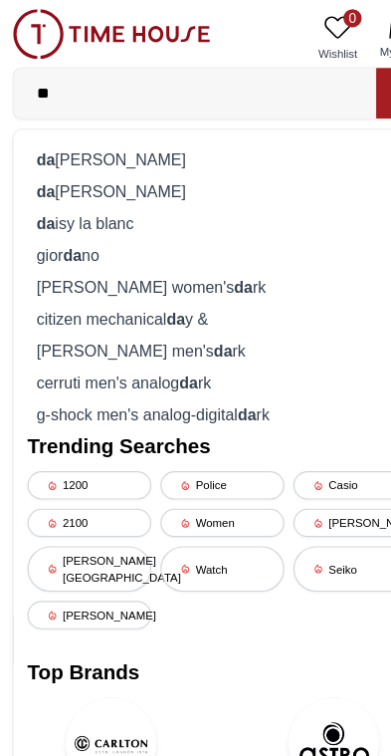
type input "**"
click at [128, 159] on div "da niel wellington" at bounding box center [196, 167] width 342 height 28
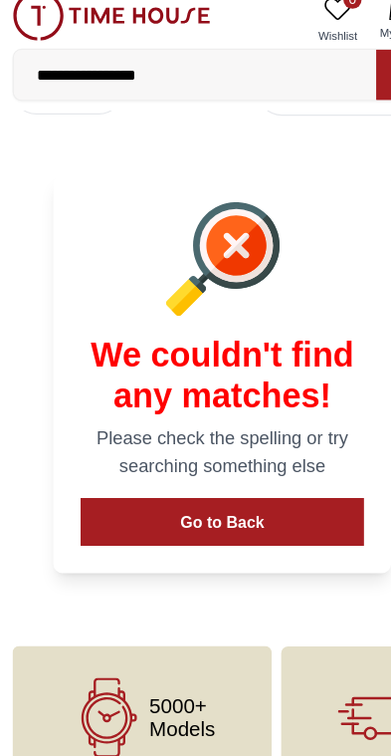
scroll to position [1369, 0]
click at [279, 458] on button "Go to Back" at bounding box center [196, 473] width 248 height 42
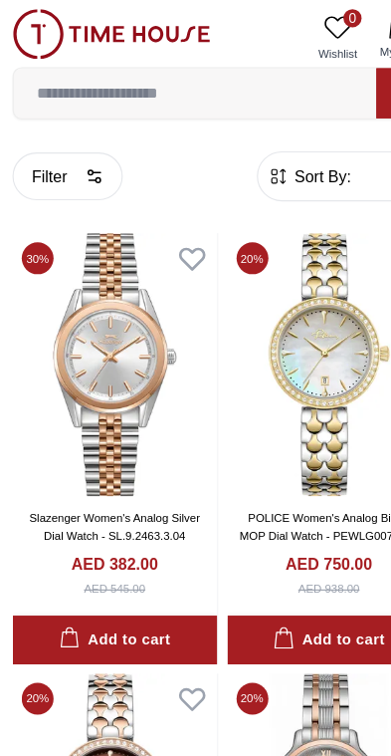
click at [209, 88] on input at bounding box center [172, 82] width 318 height 40
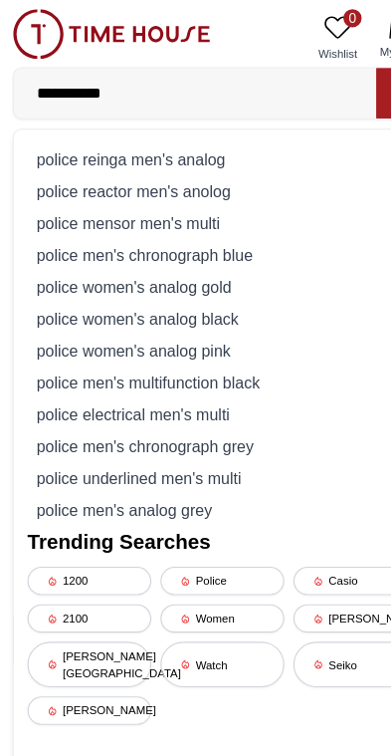
type input "**********"
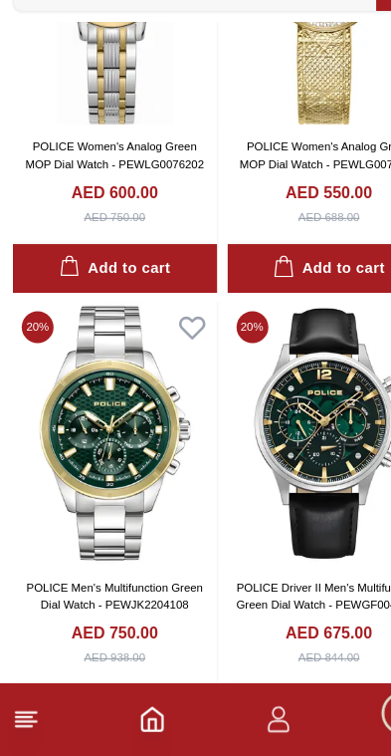
scroll to position [231, 0]
click at [292, 403] on img at bounding box center [289, 474] width 179 height 230
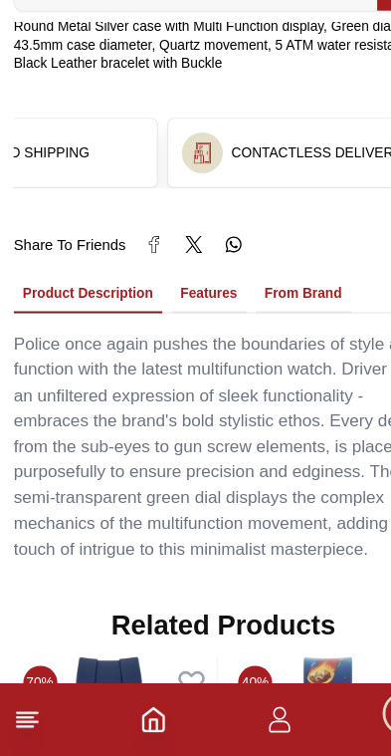
scroll to position [1252, 0]
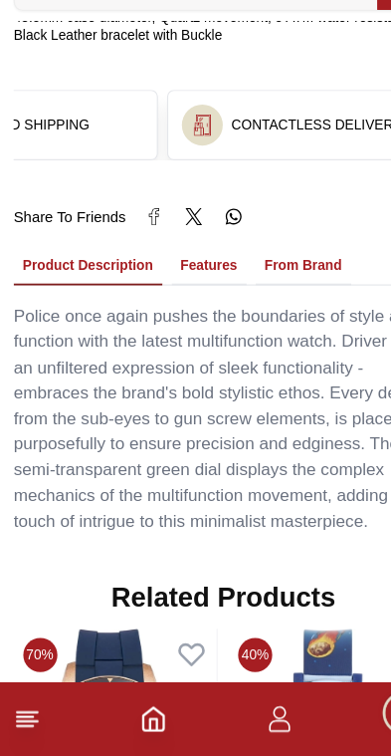
click at [180, 311] on button "Features" at bounding box center [183, 328] width 66 height 34
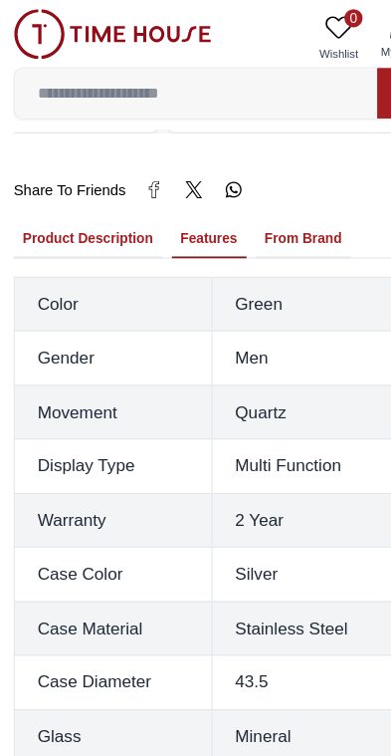
scroll to position [1367, 0]
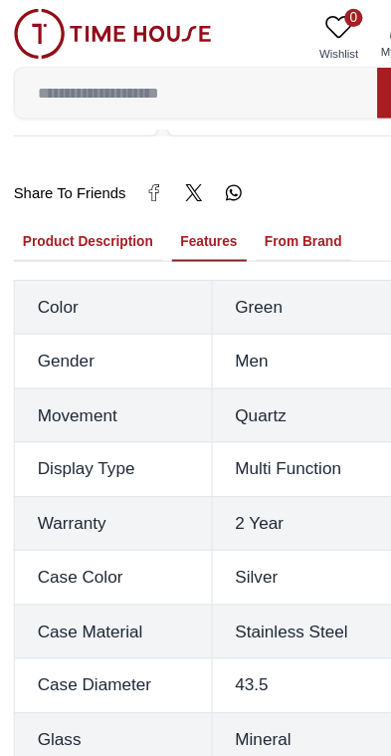
click at [276, 195] on button "From Brand" at bounding box center [266, 212] width 84 height 34
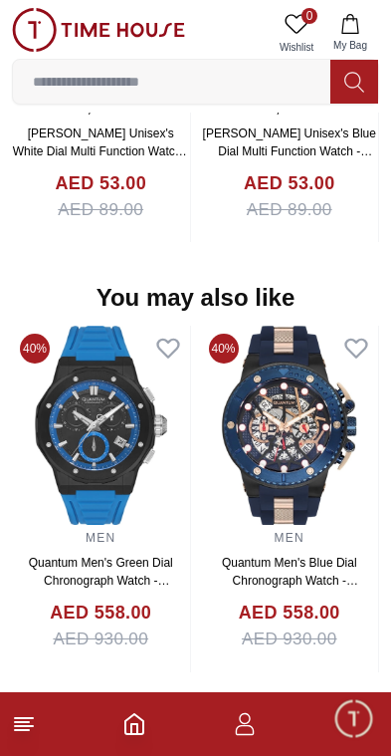
scroll to position [2284, 0]
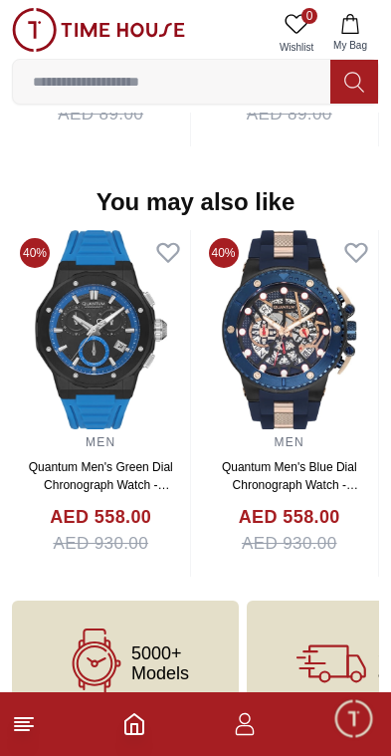
click at [179, 643] on span "5000+ Models" at bounding box center [160, 663] width 58 height 40
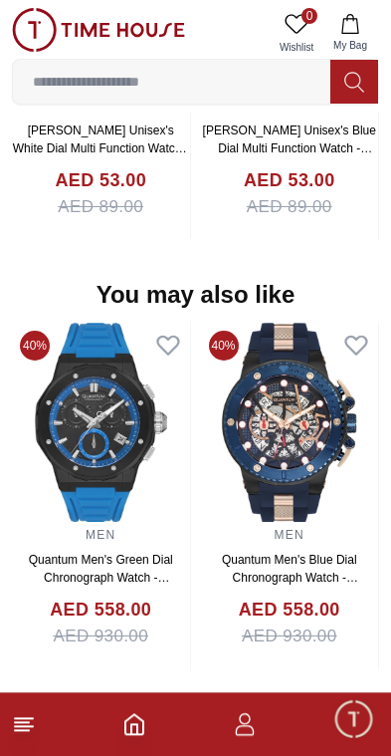
scroll to position [2191, 0]
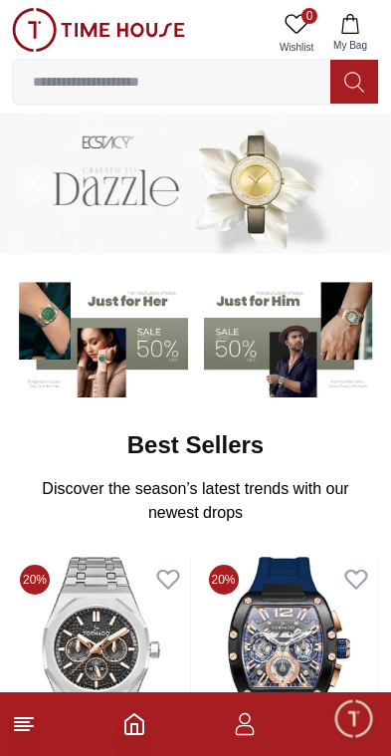
click at [259, 183] on img at bounding box center [195, 183] width 391 height 141
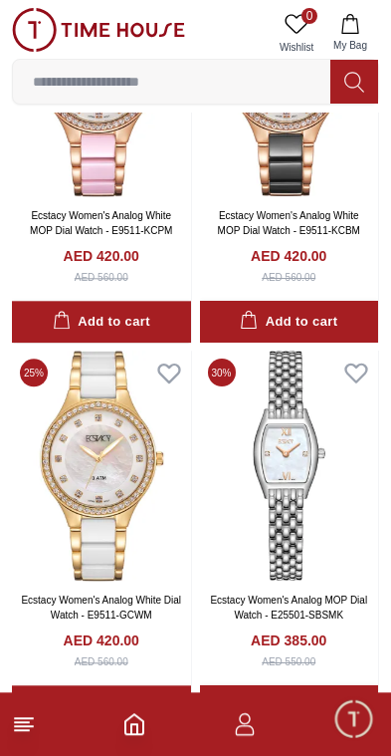
scroll to position [744, 0]
